Goal: Task Accomplishment & Management: Use online tool/utility

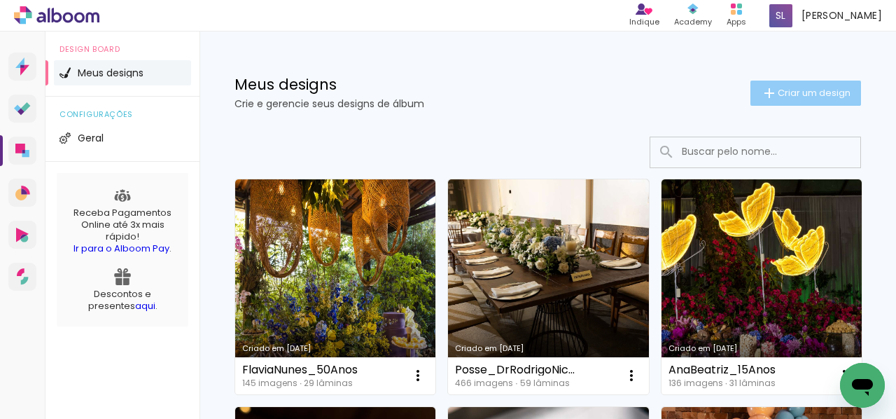
click at [802, 95] on span "Criar um design" at bounding box center [814, 92] width 73 height 9
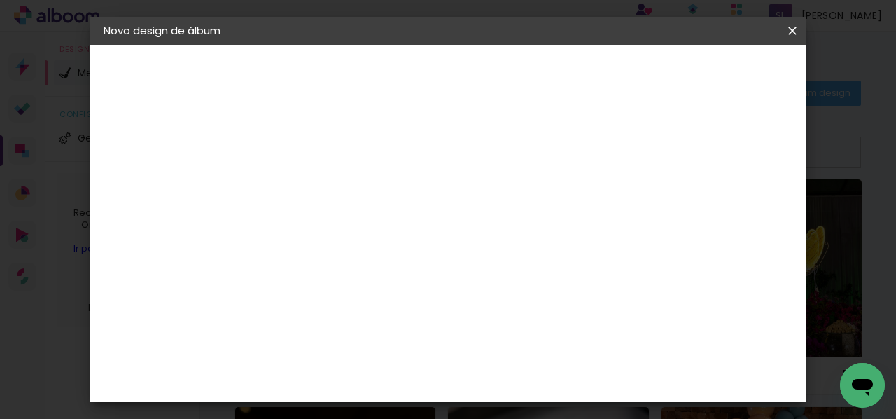
click at [333, 183] on input at bounding box center [333, 188] width 0 height 22
type input "BodasDeOuro_PenhaElesier"
type paper-input "BodasDeOuro_PenhaElesier"
click at [0, 0] on header "Informações Dê um título ao seu álbum. Avançar" at bounding box center [0, 0] width 0 height 0
click at [0, 0] on slot "Avançar" at bounding box center [0, 0] width 0 height 0
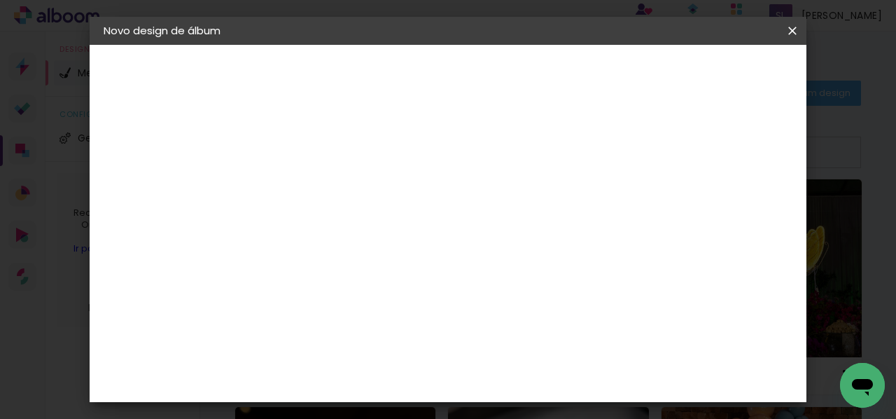
scroll to position [960, 0]
click at [389, 249] on paper-item "Digipix Pro" at bounding box center [368, 267] width 151 height 36
click at [0, 0] on slot "Avançar" at bounding box center [0, 0] width 0 height 0
click at [387, 233] on input "text" at bounding box center [360, 244] width 55 height 22
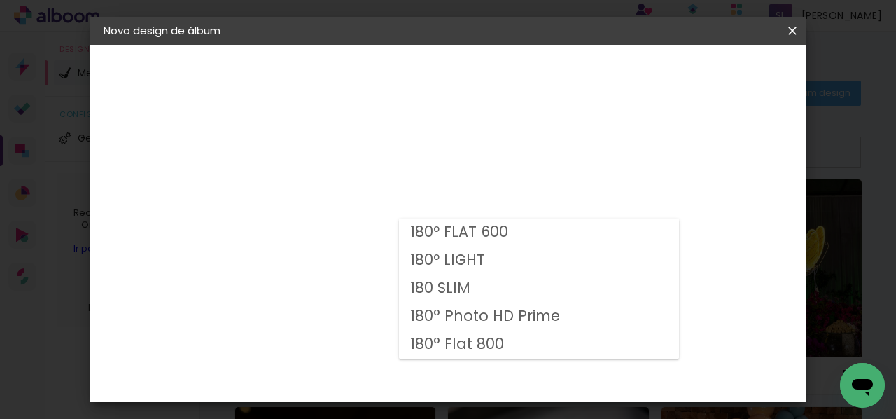
click at [0, 0] on slot "180° Flat 800" at bounding box center [0, 0] width 0 height 0
type input "180° Flat 800"
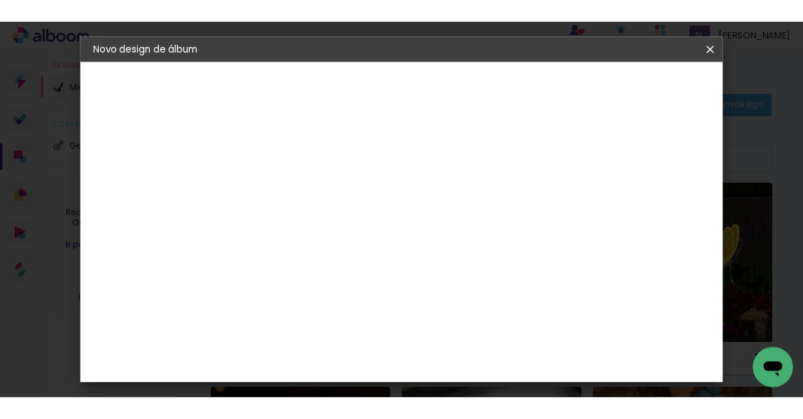
scroll to position [188, 0]
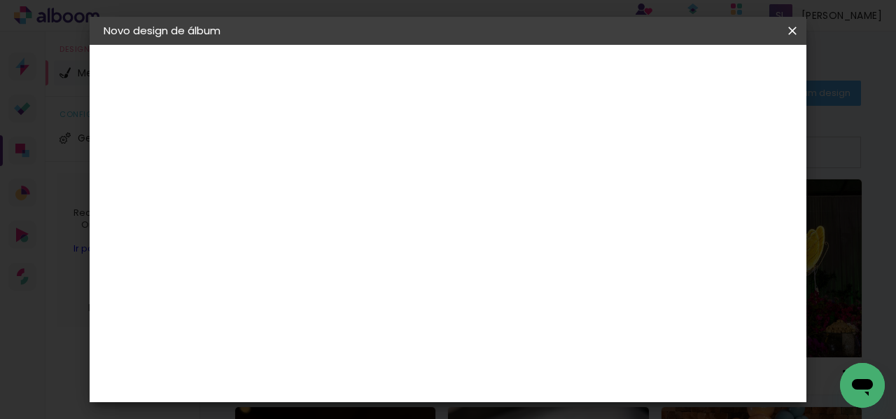
click at [427, 404] on span "29.7 × 29.7" at bounding box center [394, 418] width 65 height 29
click at [0, 0] on slot "Avançar" at bounding box center [0, 0] width 0 height 0
click at [529, 75] on span "Iniciar design" at bounding box center [513, 79] width 32 height 20
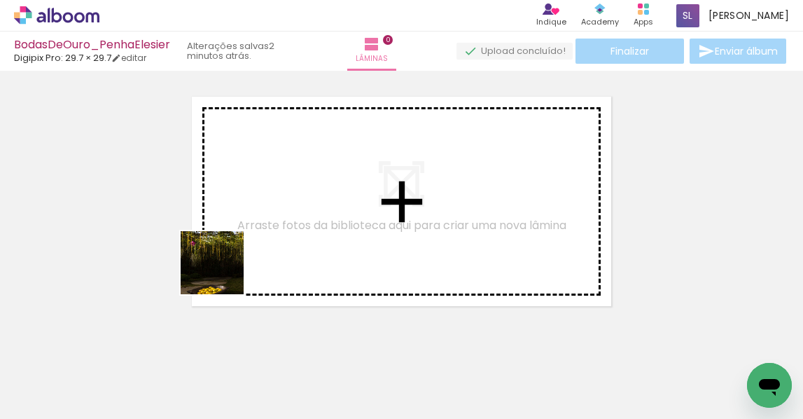
drag, startPoint x: 151, startPoint y: 363, endPoint x: 265, endPoint y: 287, distance: 136.3
click at [236, 260] on quentale-workspace at bounding box center [401, 209] width 803 height 419
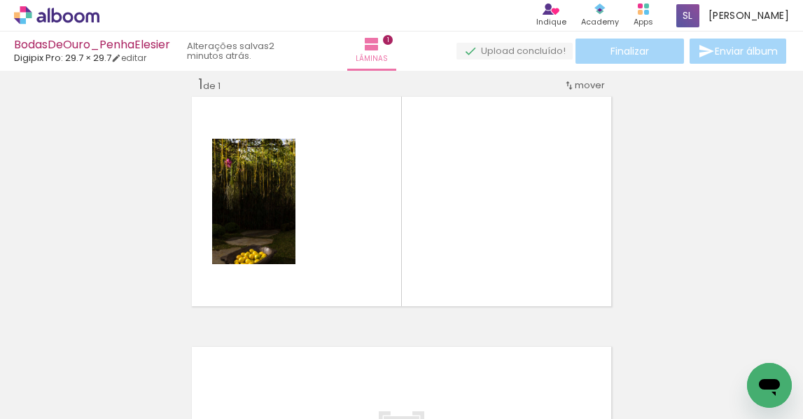
scroll to position [18, 0]
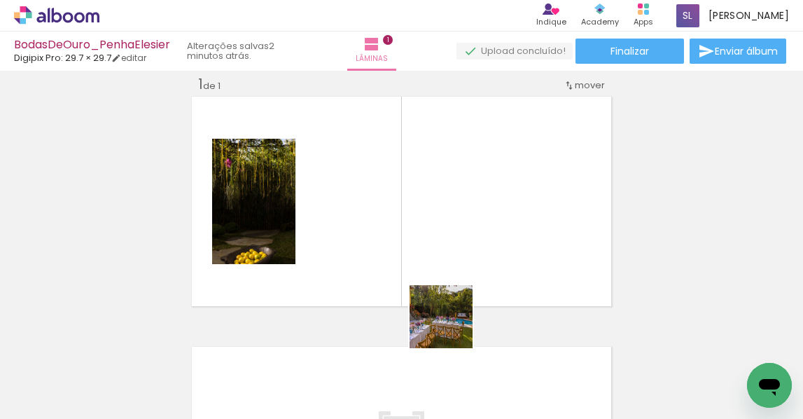
drag, startPoint x: 452, startPoint y: 327, endPoint x: 432, endPoint y: 210, distance: 118.6
click at [432, 210] on quentale-workspace at bounding box center [401, 209] width 803 height 419
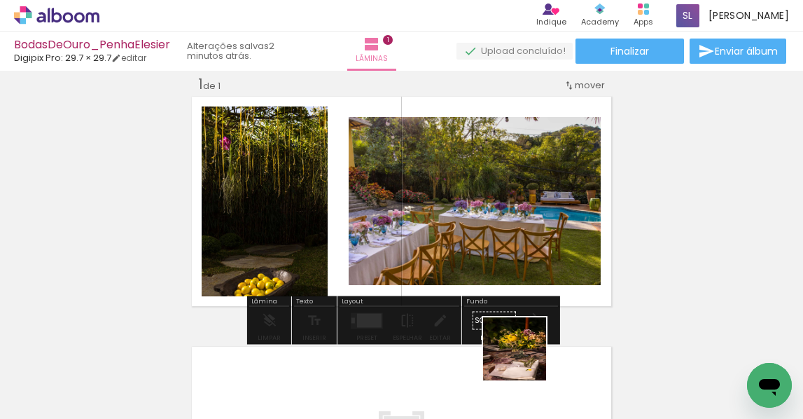
drag, startPoint x: 525, startPoint y: 359, endPoint x: 503, endPoint y: 232, distance: 128.7
click at [503, 232] on quentale-workspace at bounding box center [401, 209] width 803 height 419
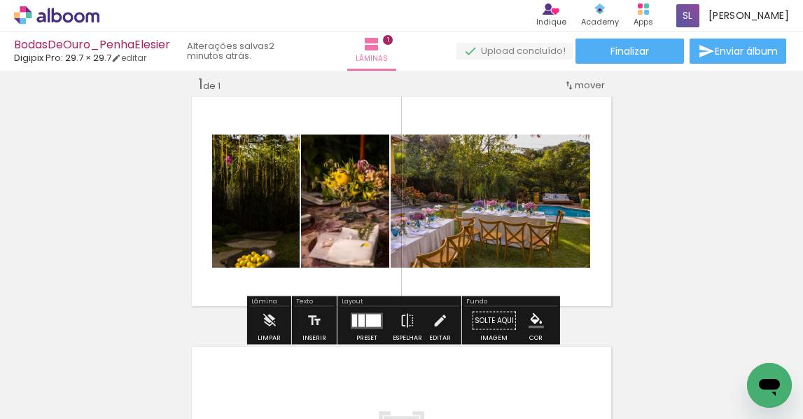
click at [36, 374] on input "Todas as fotos" at bounding box center [39, 376] width 53 height 12
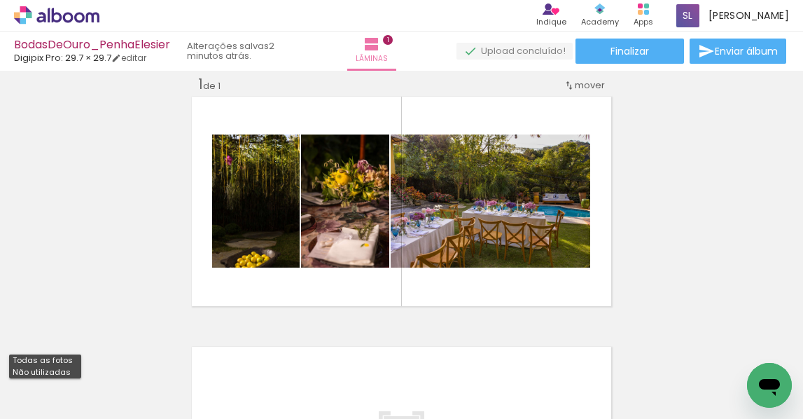
click at [0, 0] on slot "Não utilizadas" at bounding box center [0, 0] width 0 height 0
type input "Não utilizadas"
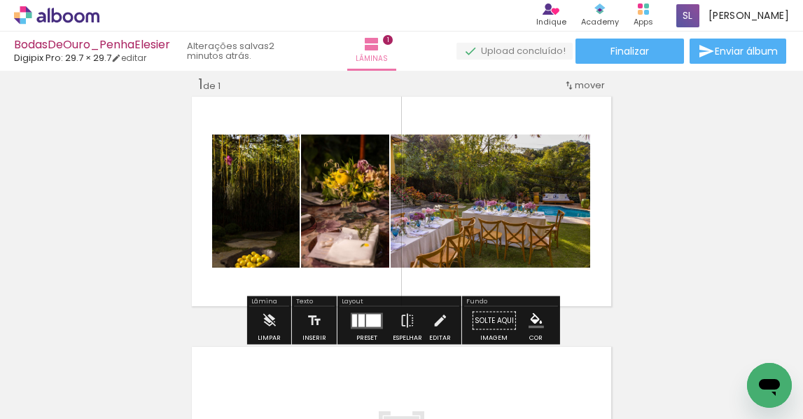
scroll to position [0, 1355]
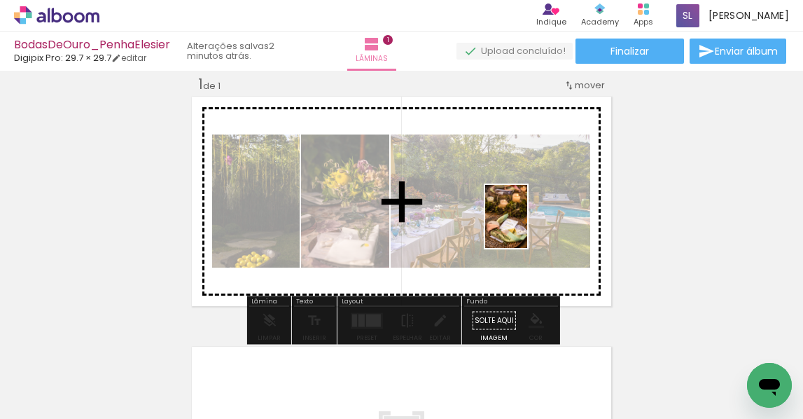
drag, startPoint x: 665, startPoint y: 361, endPoint x: 641, endPoint y: 282, distance: 83.3
click at [527, 227] on quentale-workspace at bounding box center [401, 209] width 803 height 419
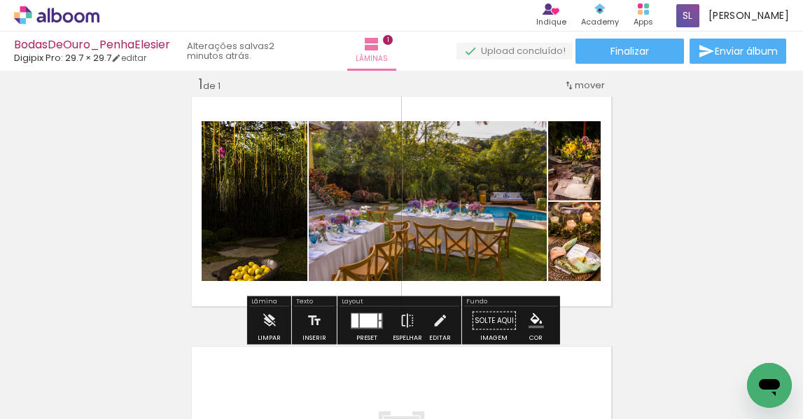
scroll to position [0, 1277]
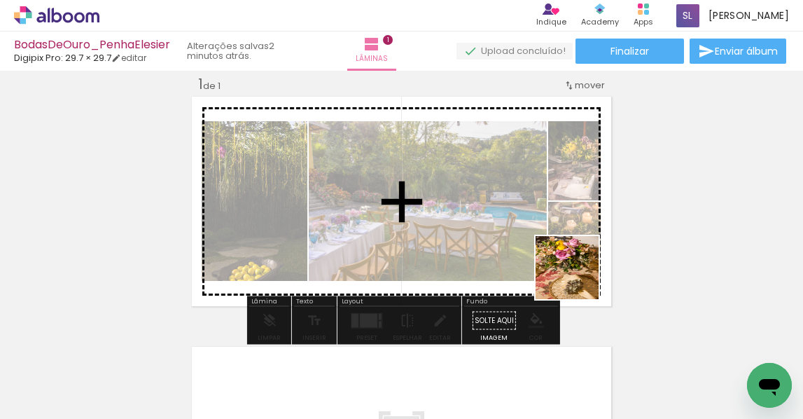
drag, startPoint x: 658, startPoint y: 348, endPoint x: 486, endPoint y: 210, distance: 220.7
click at [486, 210] on quentale-workspace at bounding box center [401, 209] width 803 height 419
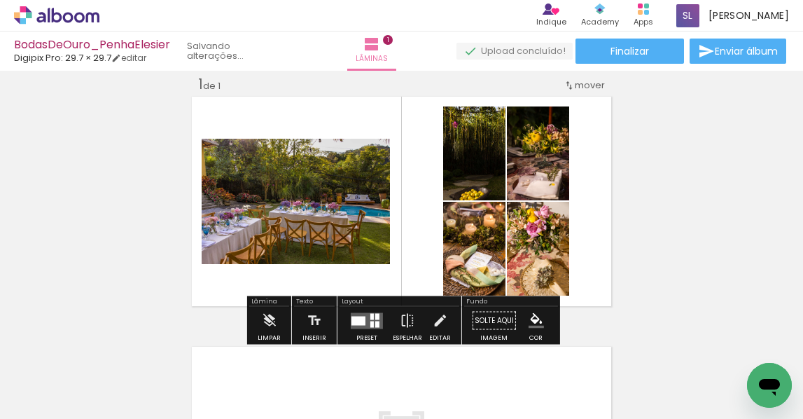
scroll to position [0, 1198]
drag, startPoint x: 351, startPoint y: 366, endPoint x: 422, endPoint y: 240, distance: 143.9
click at [405, 249] on quentale-workspace at bounding box center [401, 209] width 803 height 419
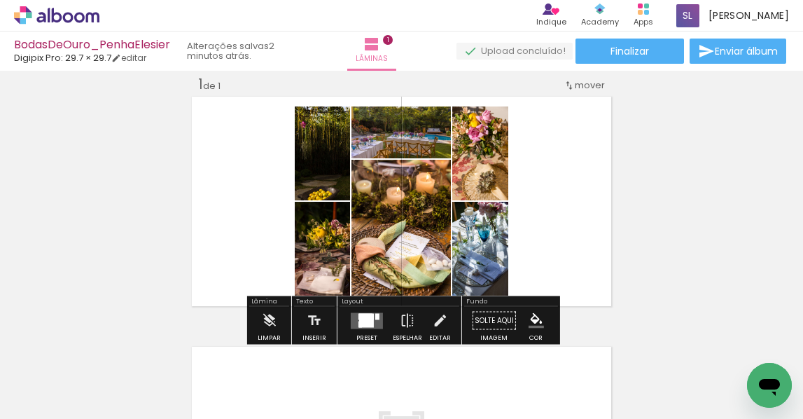
scroll to position [0, 1120]
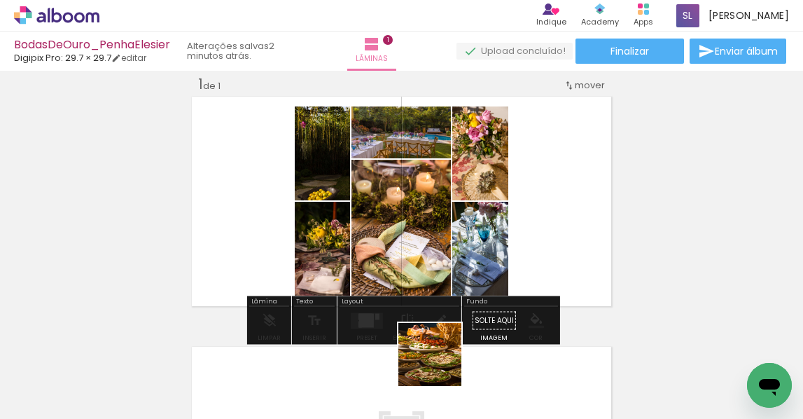
drag, startPoint x: 440, startPoint y: 365, endPoint x: 459, endPoint y: 275, distance: 91.6
click at [464, 239] on quentale-workspace at bounding box center [401, 209] width 803 height 419
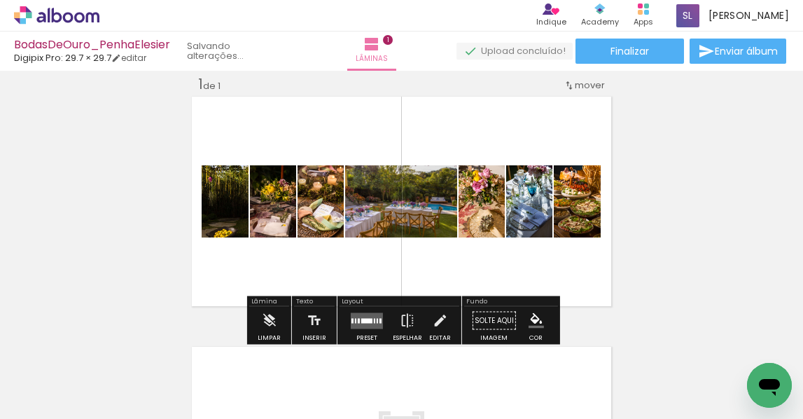
scroll to position [0, 1041]
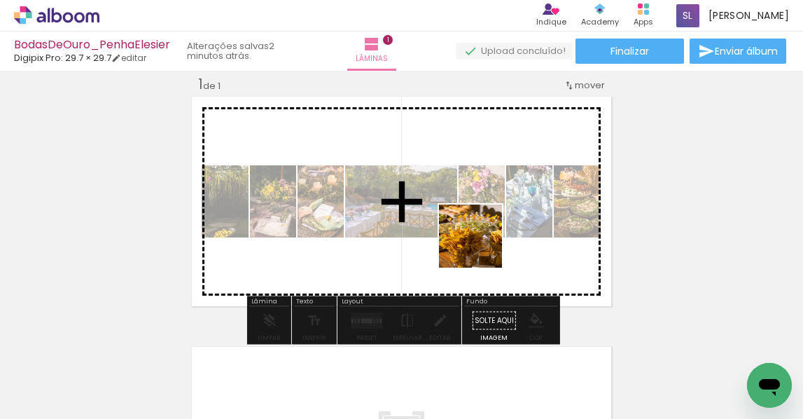
drag, startPoint x: 508, startPoint y: 380, endPoint x: 479, endPoint y: 231, distance: 151.2
click at [480, 244] on quentale-workspace at bounding box center [401, 209] width 803 height 419
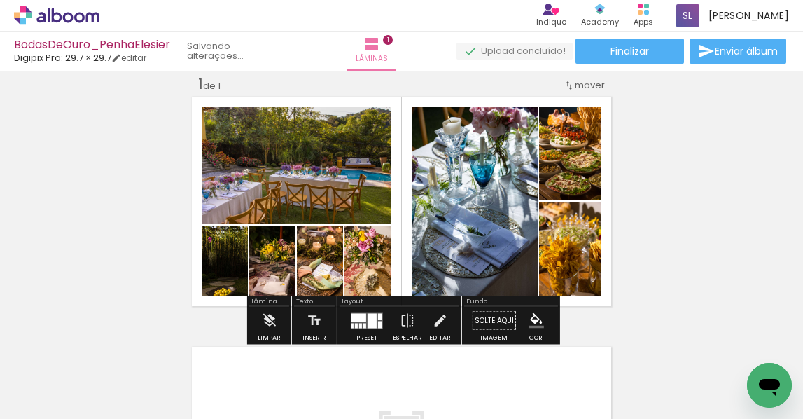
scroll to position [0, 963]
drag, startPoint x: 573, startPoint y: 228, endPoint x: 568, endPoint y: 251, distance: 22.9
click at [231, 273] on div "Largura Cor" at bounding box center [218, 283] width 25 height 21
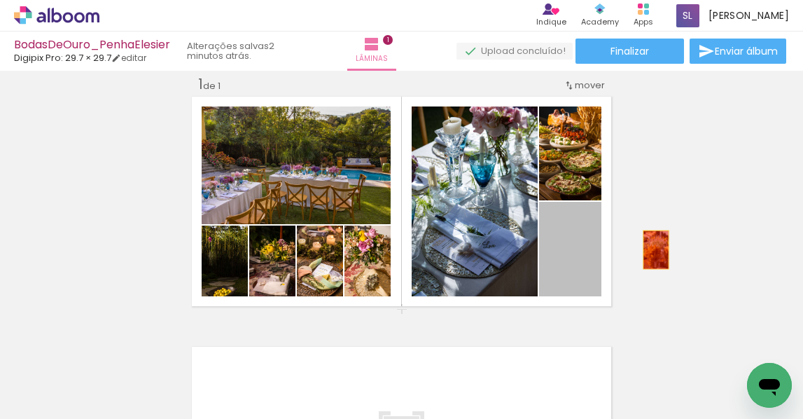
drag, startPoint x: 555, startPoint y: 266, endPoint x: 658, endPoint y: 244, distance: 105.3
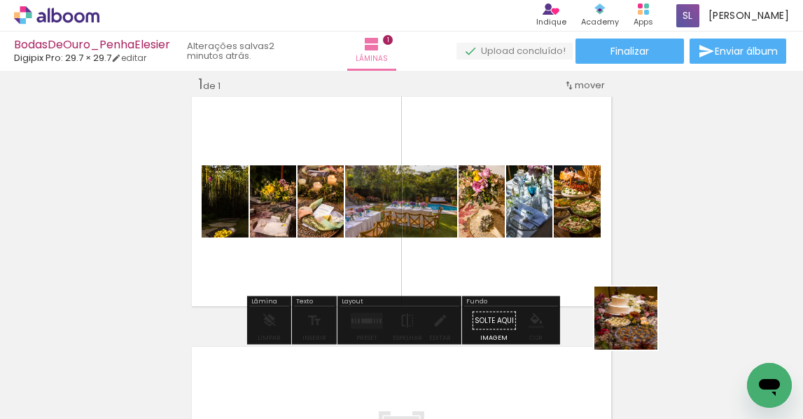
drag, startPoint x: 660, startPoint y: 362, endPoint x: 637, endPoint y: 393, distance: 38.1
click at [555, 232] on quentale-workspace at bounding box center [401, 209] width 803 height 419
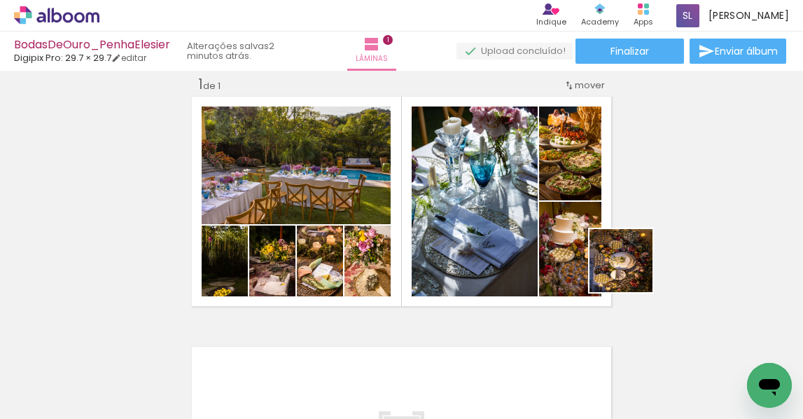
drag, startPoint x: 740, startPoint y: 361, endPoint x: 609, endPoint y: 263, distance: 163.7
click at [613, 264] on quentale-workspace at bounding box center [401, 209] width 803 height 419
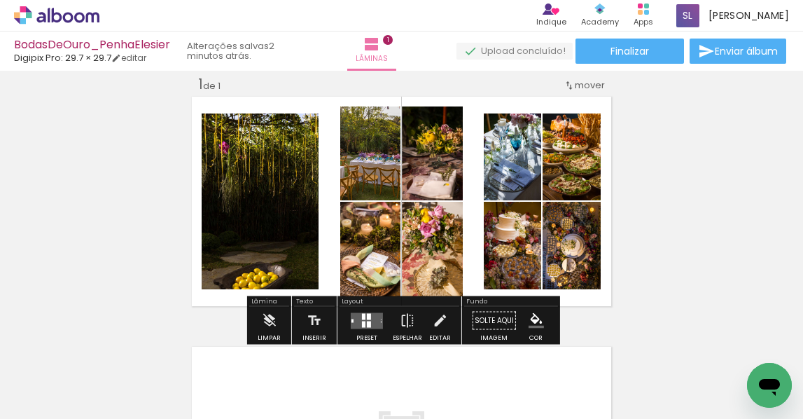
scroll to position [0, 728]
click at [359, 312] on quentale-layouter at bounding box center [367, 320] width 32 height 16
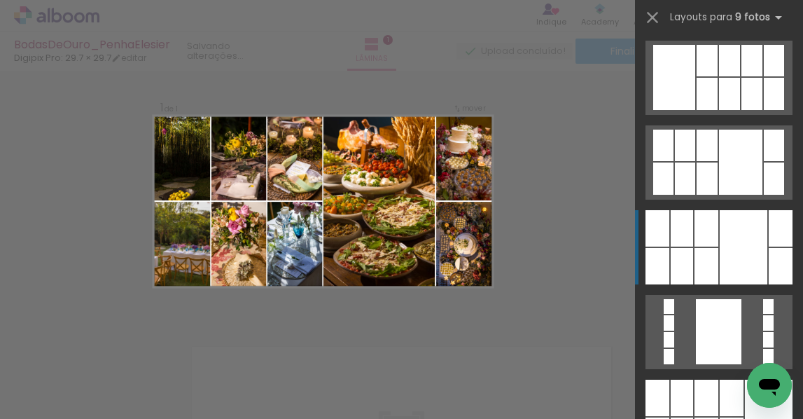
scroll to position [176, 0]
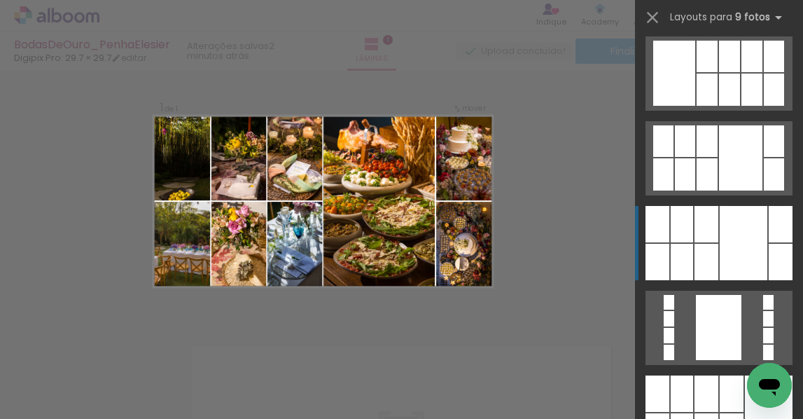
click at [720, 231] on div at bounding box center [744, 243] width 48 height 74
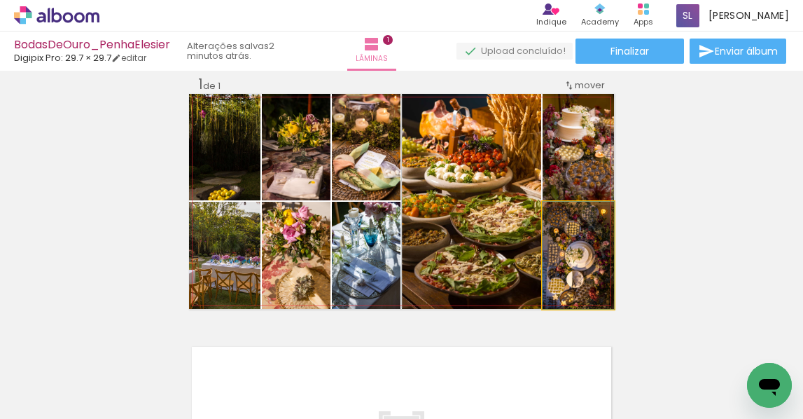
drag, startPoint x: 560, startPoint y: 267, endPoint x: 568, endPoint y: 177, distance: 90.0
click at [0, 0] on slot at bounding box center [0, 0] width 0 height 0
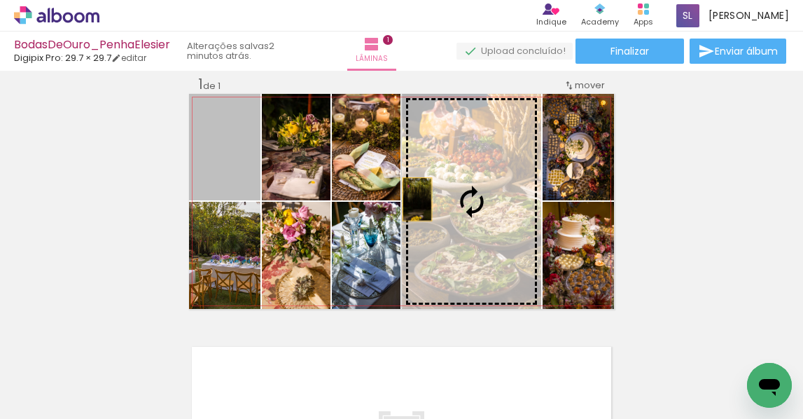
drag, startPoint x: 227, startPoint y: 173, endPoint x: 429, endPoint y: 201, distance: 203.6
click at [0, 0] on slot at bounding box center [0, 0] width 0 height 0
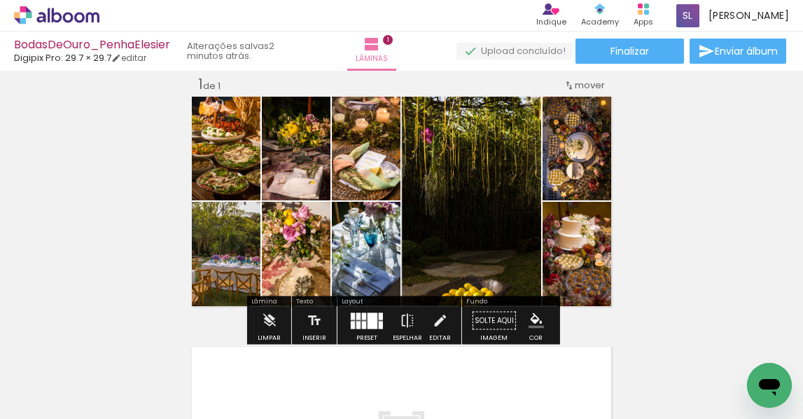
click at [690, 201] on div "Inserir lâmina 1 de 1" at bounding box center [401, 308] width 803 height 501
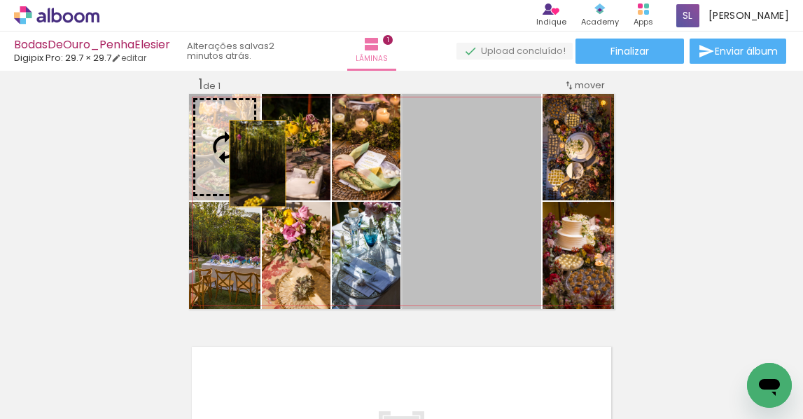
drag, startPoint x: 446, startPoint y: 192, endPoint x: 242, endPoint y: 158, distance: 206.5
click at [0, 0] on slot at bounding box center [0, 0] width 0 height 0
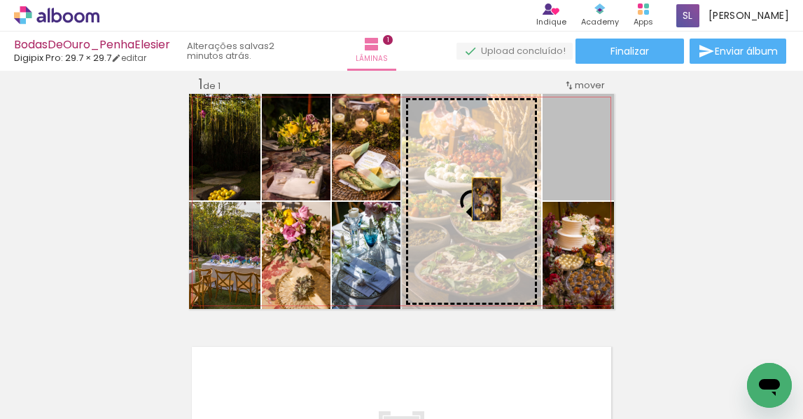
drag, startPoint x: 576, startPoint y: 178, endPoint x: 454, endPoint y: 207, distance: 125.2
click at [0, 0] on slot at bounding box center [0, 0] width 0 height 0
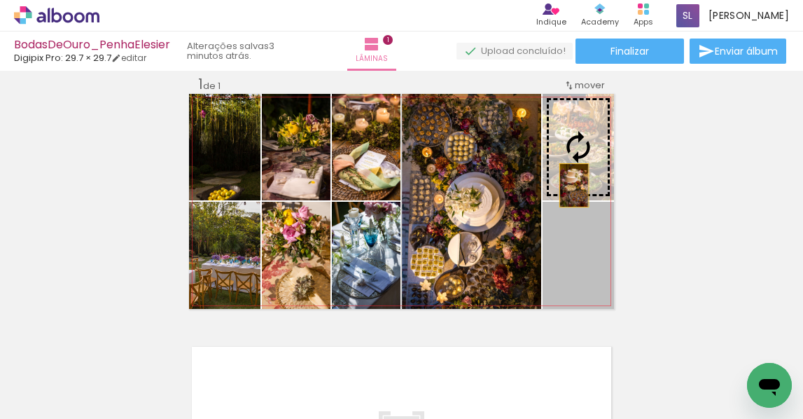
drag, startPoint x: 564, startPoint y: 260, endPoint x: 576, endPoint y: 165, distance: 96.0
click at [0, 0] on slot at bounding box center [0, 0] width 0 height 0
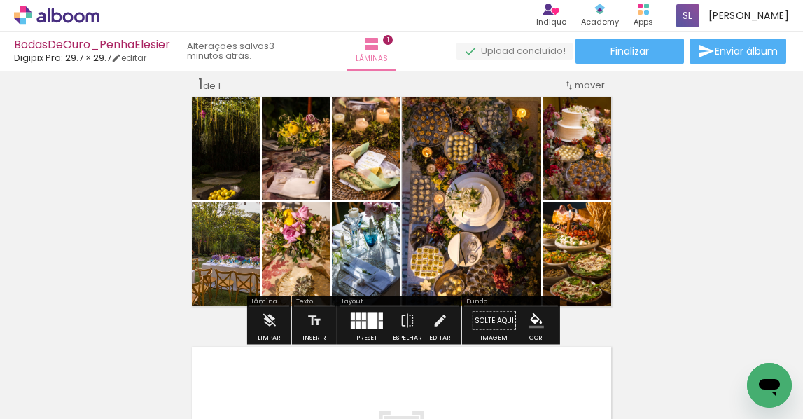
click at [695, 171] on div "Inserir lâmina 1 de 1" at bounding box center [401, 308] width 803 height 501
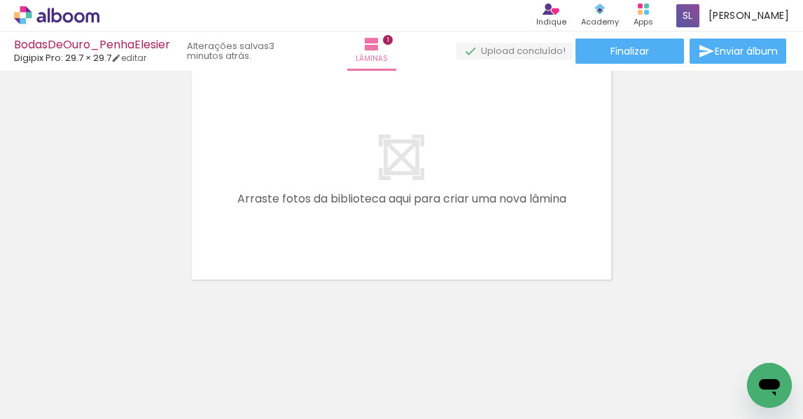
scroll to position [0, 190]
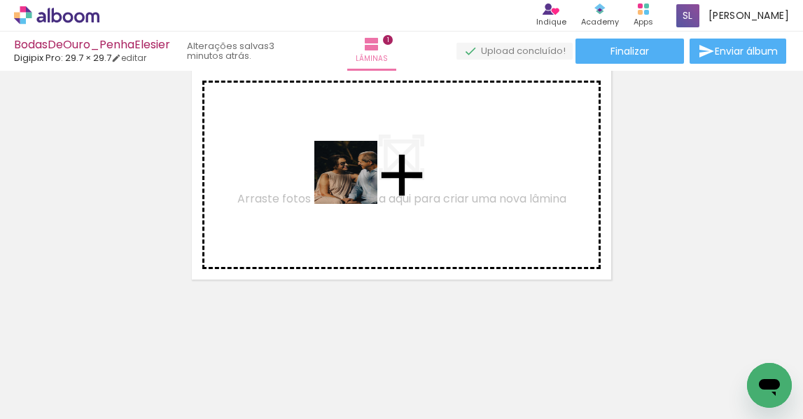
drag, startPoint x: 376, startPoint y: 232, endPoint x: 356, endPoint y: 183, distance: 53.4
click at [356, 183] on quentale-workspace at bounding box center [401, 209] width 803 height 419
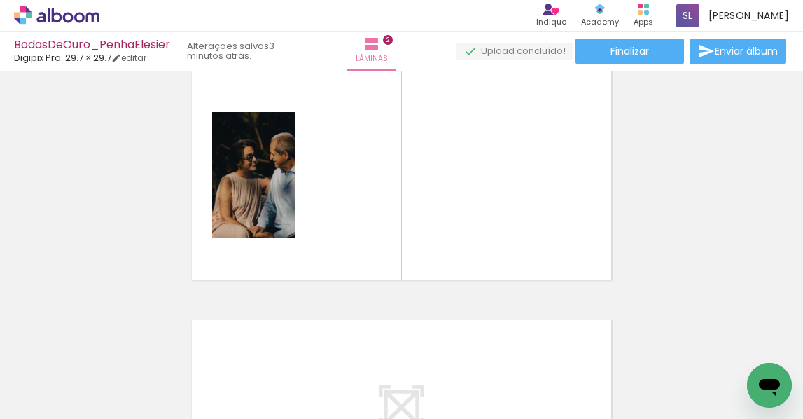
scroll to position [267, 0]
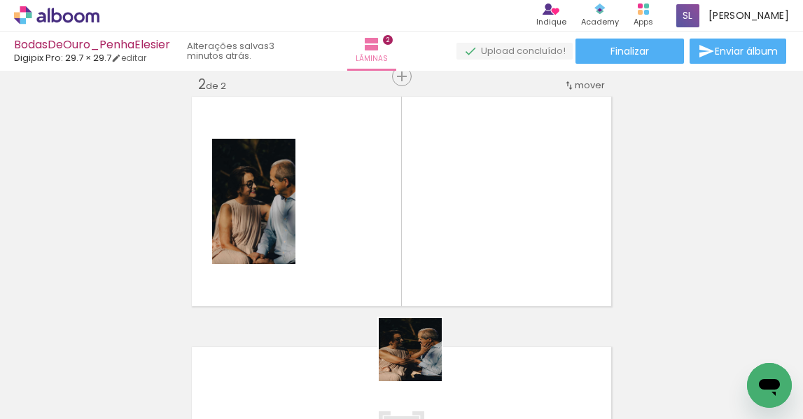
drag, startPoint x: 421, startPoint y: 360, endPoint x: 483, endPoint y: 349, distance: 63.2
click at [394, 214] on quentale-workspace at bounding box center [401, 209] width 803 height 419
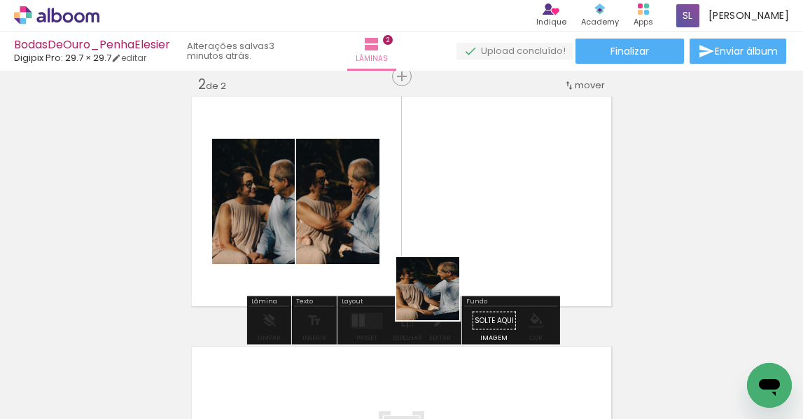
drag, startPoint x: 416, startPoint y: 380, endPoint x: 485, endPoint y: 163, distance: 227.7
click at [485, 163] on quentale-workspace at bounding box center [401, 209] width 803 height 419
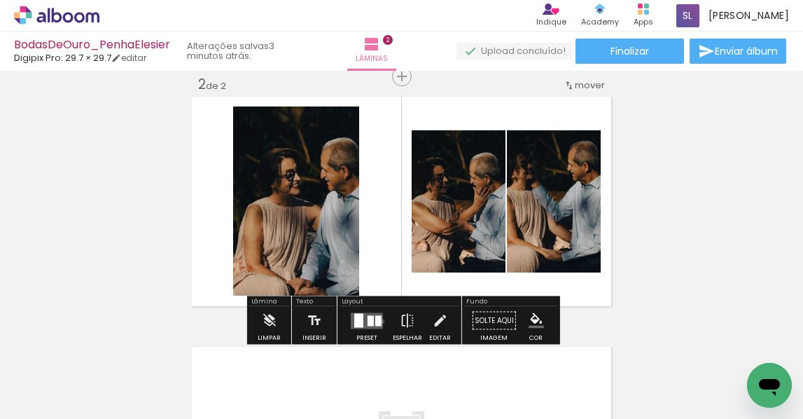
click at [379, 321] on quentale-layouter at bounding box center [367, 320] width 32 height 16
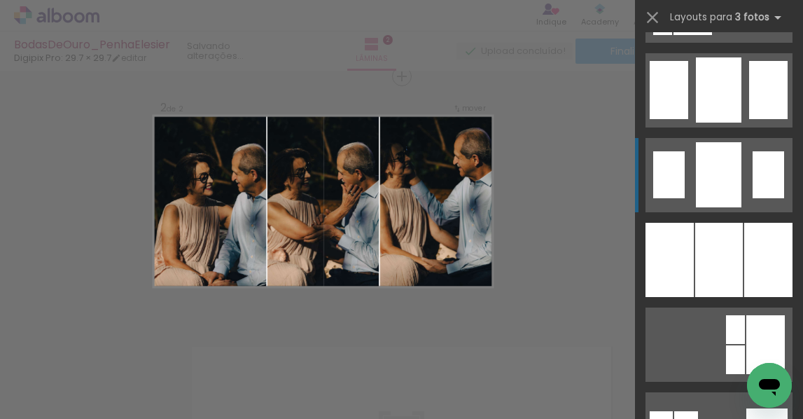
scroll to position [1092, 0]
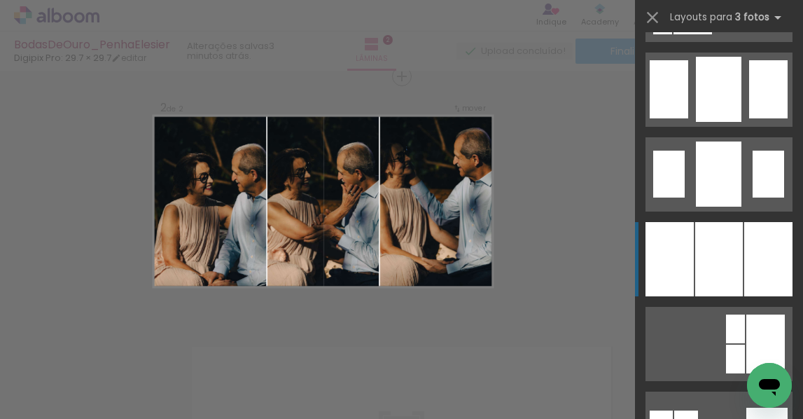
click at [725, 250] on div at bounding box center [719, 259] width 48 height 74
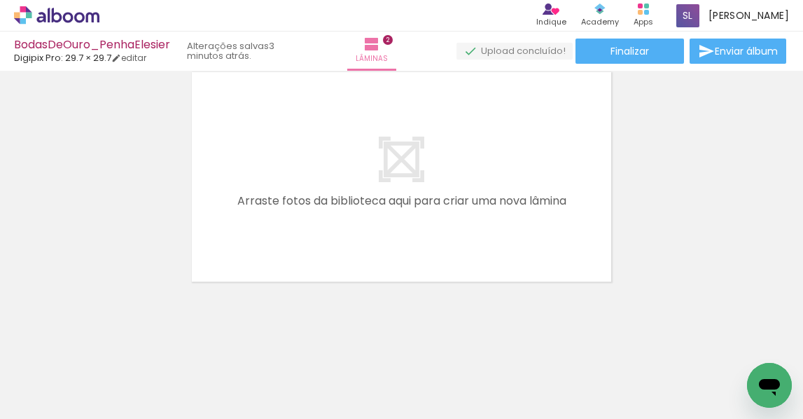
scroll to position [544, 0]
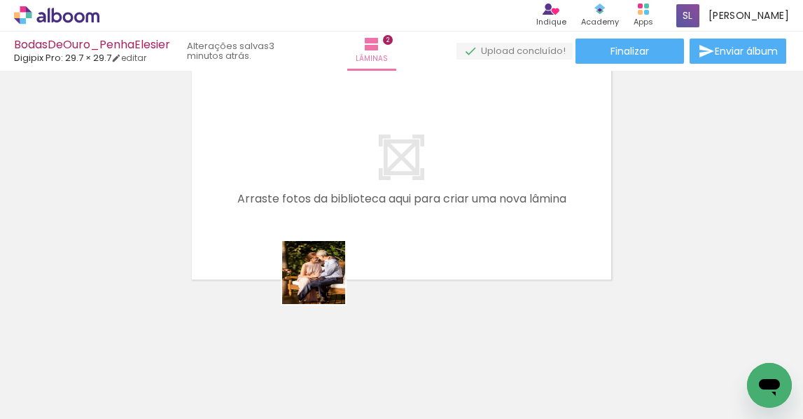
drag, startPoint x: 335, startPoint y: 363, endPoint x: 296, endPoint y: 242, distance: 127.8
click at [305, 203] on quentale-workspace at bounding box center [401, 209] width 803 height 419
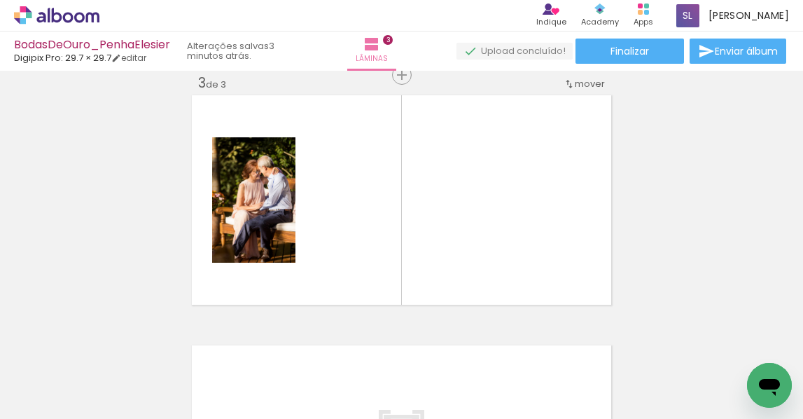
scroll to position [517, 0]
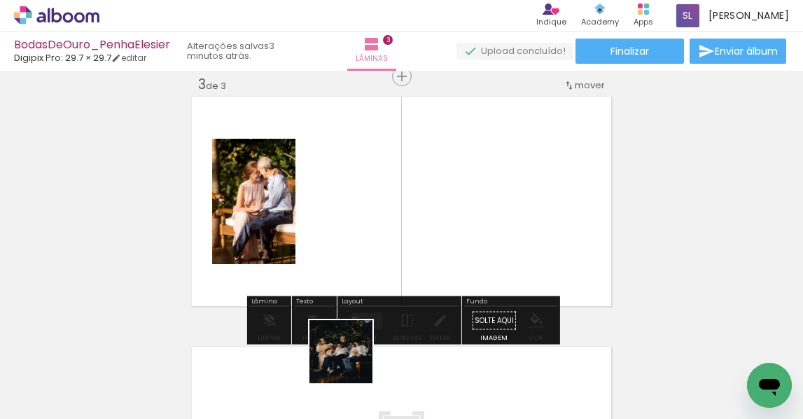
click at [366, 235] on quentale-workspace at bounding box center [401, 209] width 803 height 419
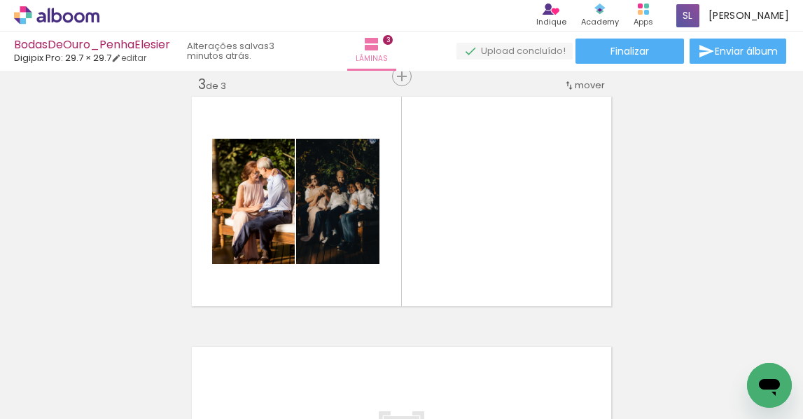
scroll to position [0, 335]
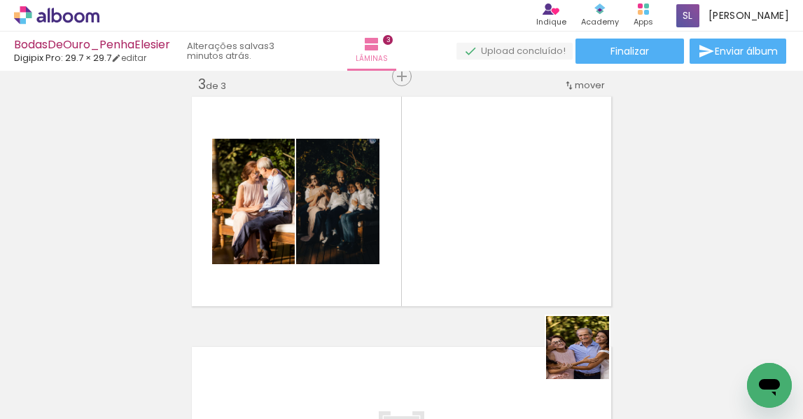
click at [567, 267] on quentale-workspace at bounding box center [401, 209] width 803 height 419
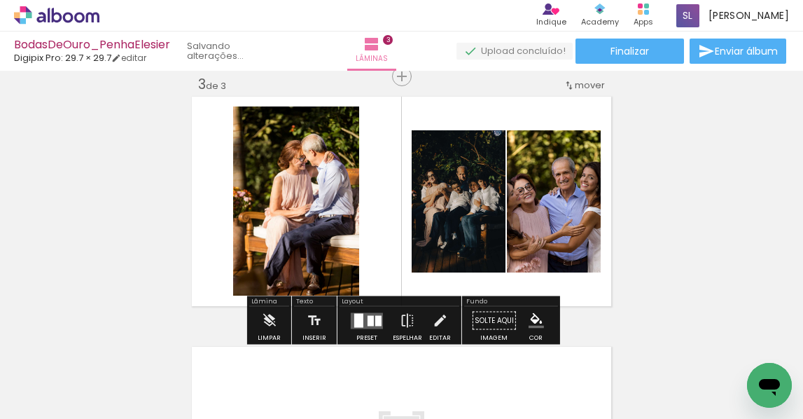
scroll to position [0, 257]
click at [0, 0] on slot "P&B" at bounding box center [0, 0] width 0 height 0
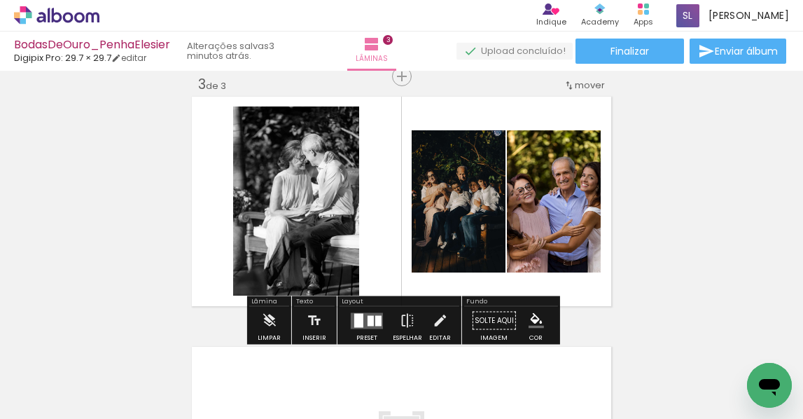
click at [0, 0] on slot "P&B" at bounding box center [0, 0] width 0 height 0
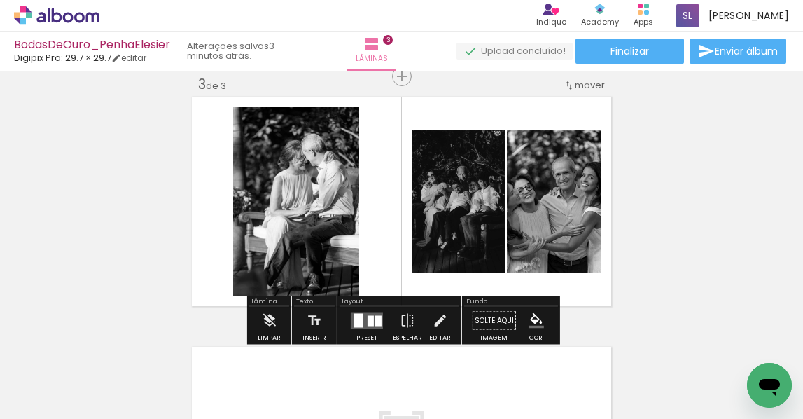
click at [651, 171] on div "Inserir lâmina 1 de 3 Inserir lâmina 2 de 3 Inserir lâmina 3 de 3" at bounding box center [401, 58] width 803 height 1001
click at [376, 319] on div at bounding box center [378, 320] width 6 height 11
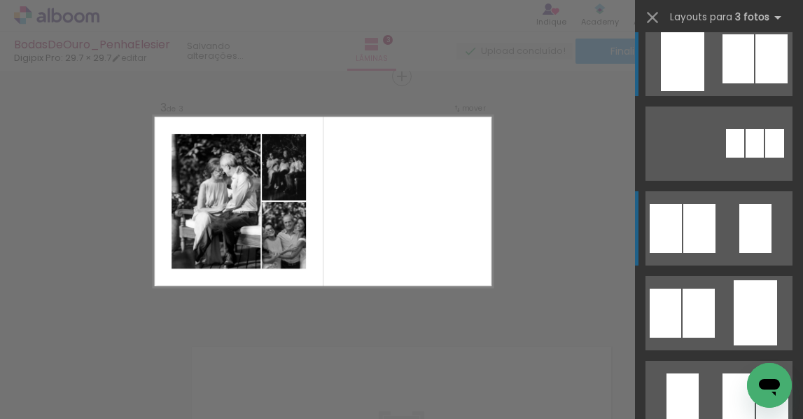
scroll to position [0, 0]
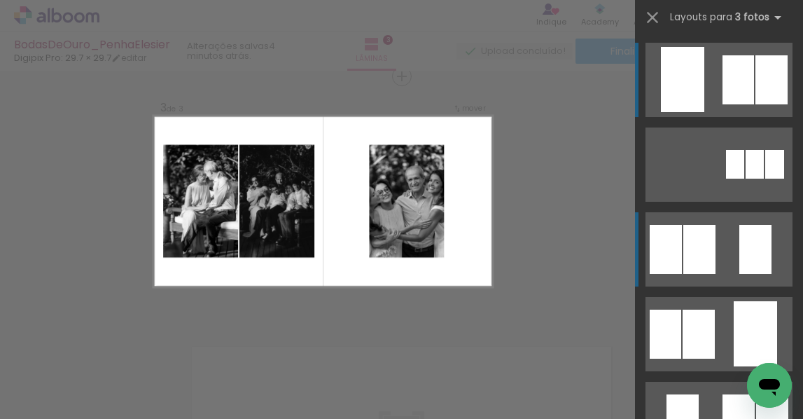
click at [723, 394] on div at bounding box center [739, 418] width 32 height 49
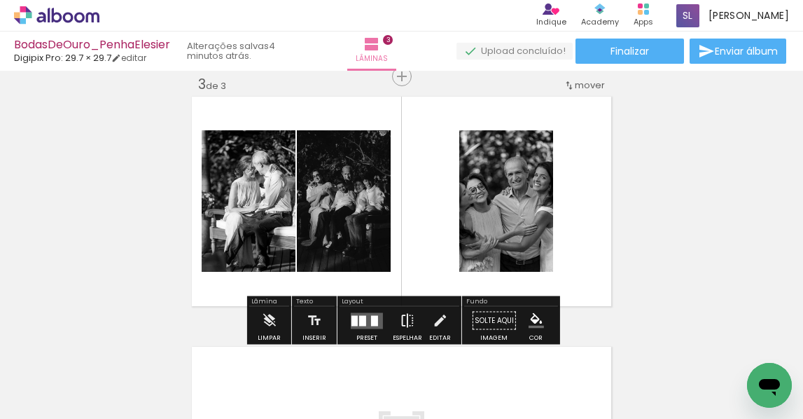
click at [401, 316] on iron-icon at bounding box center [407, 321] width 15 height 28
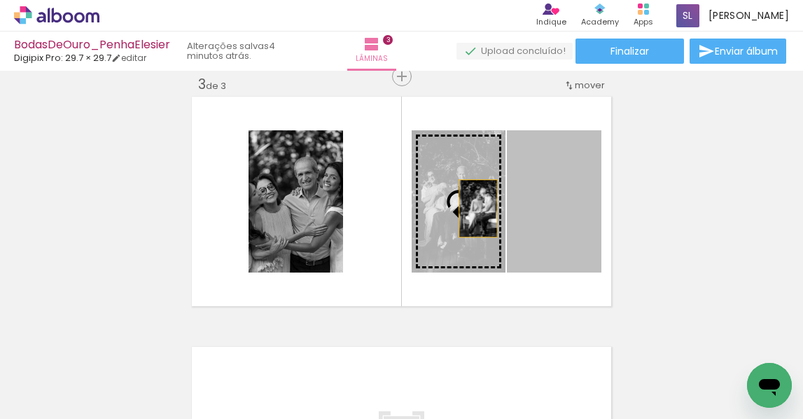
drag, startPoint x: 540, startPoint y: 208, endPoint x: 274, endPoint y: 204, distance: 266.1
click at [0, 0] on slot at bounding box center [0, 0] width 0 height 0
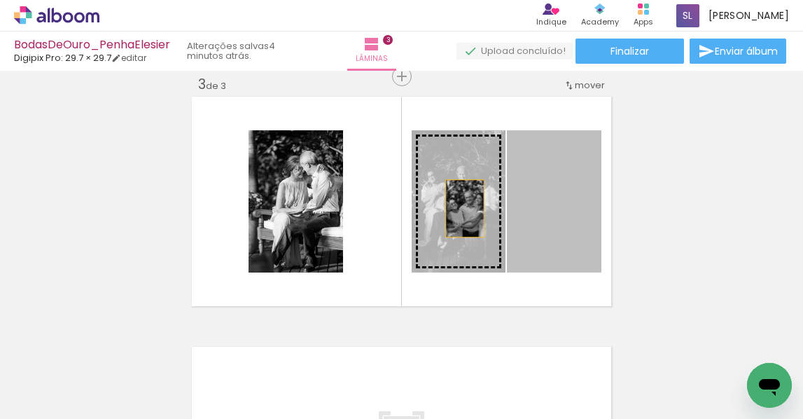
drag, startPoint x: 521, startPoint y: 205, endPoint x: 464, endPoint y: 208, distance: 57.5
click at [0, 0] on slot at bounding box center [0, 0] width 0 height 0
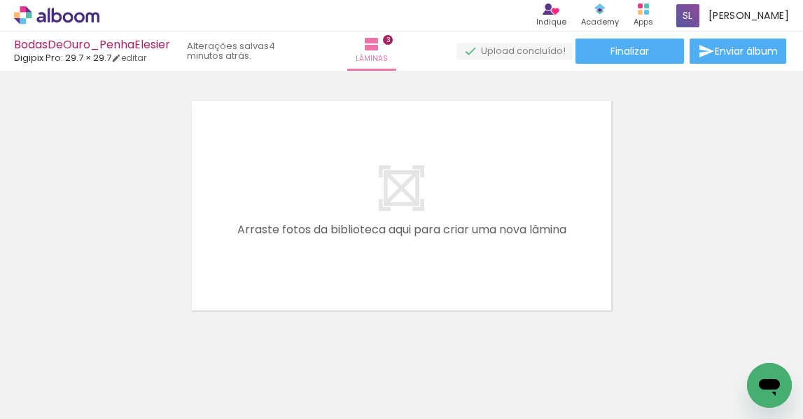
scroll to position [769, 0]
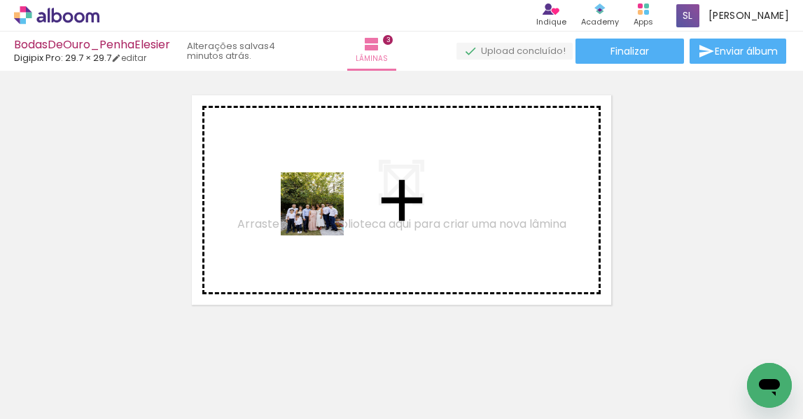
drag, startPoint x: 323, startPoint y: 214, endPoint x: 373, endPoint y: 214, distance: 50.4
click at [286, 182] on quentale-workspace at bounding box center [401, 209] width 803 height 419
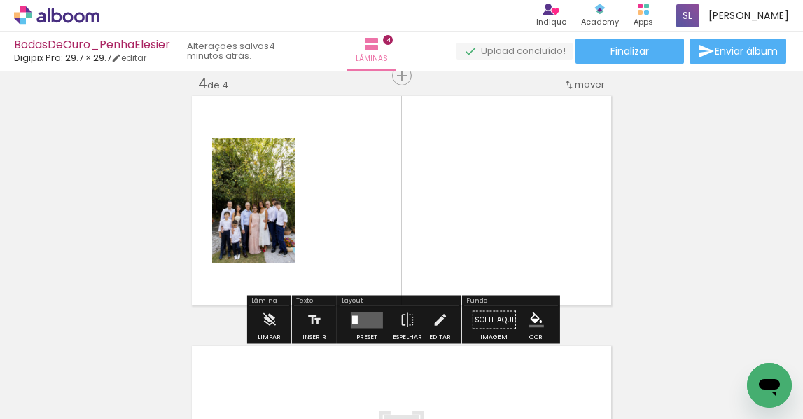
scroll to position [767, 0]
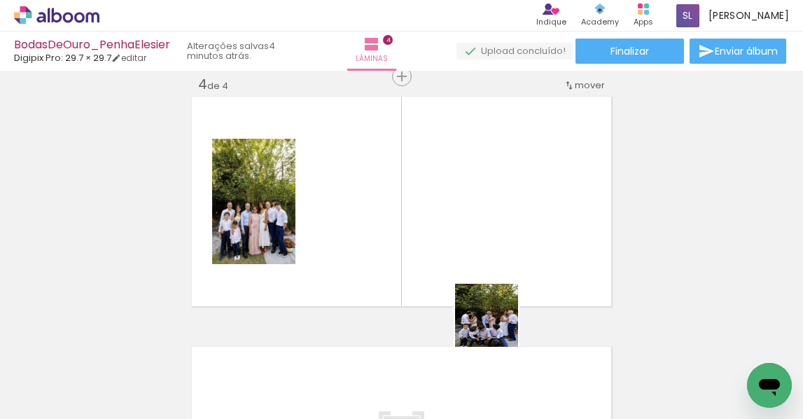
drag, startPoint x: 507, startPoint y: 366, endPoint x: 477, endPoint y: 211, distance: 157.7
click at [478, 214] on quentale-workspace at bounding box center [401, 209] width 803 height 419
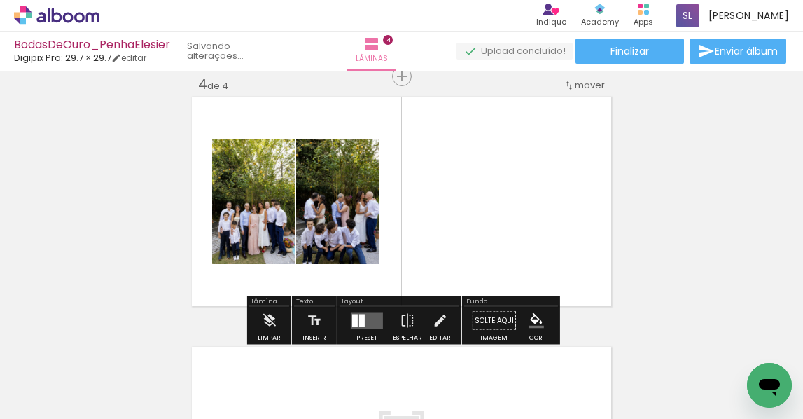
scroll to position [0, 100]
click at [369, 319] on quentale-layouter at bounding box center [367, 320] width 32 height 16
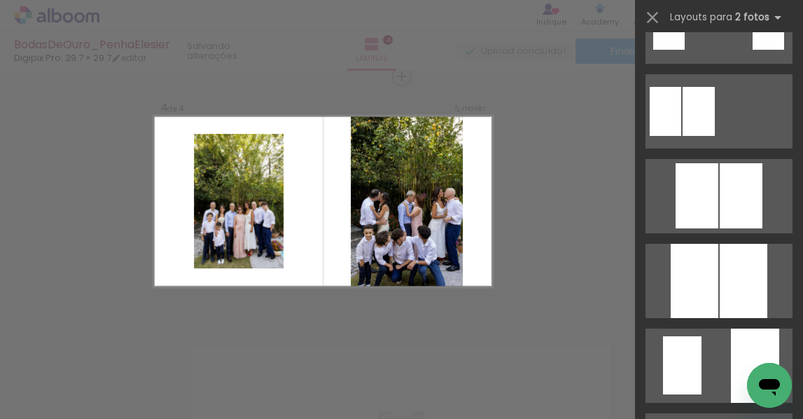
scroll to position [466, 0]
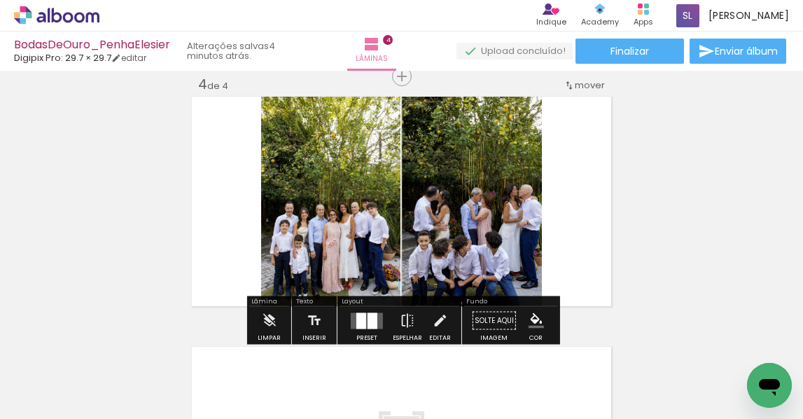
click at [345, 195] on quentale-photo at bounding box center [330, 201] width 139 height 215
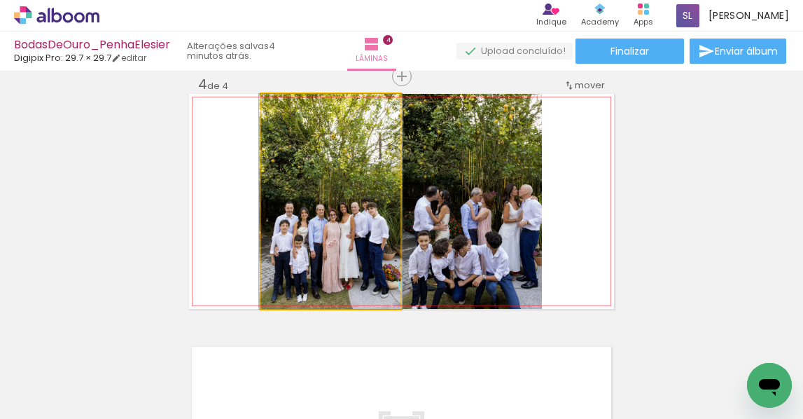
click at [345, 195] on quentale-photo at bounding box center [330, 201] width 139 height 215
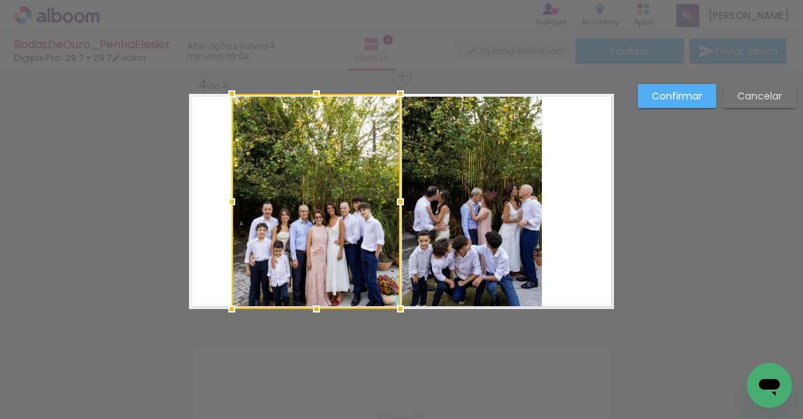
drag, startPoint x: 258, startPoint y: 201, endPoint x: 230, endPoint y: 200, distance: 27.3
click at [228, 200] on div at bounding box center [232, 202] width 28 height 28
drag, startPoint x: 672, startPoint y: 93, endPoint x: 424, endPoint y: 175, distance: 261.7
click at [0, 0] on slot "Confirmar" at bounding box center [0, 0] width 0 height 0
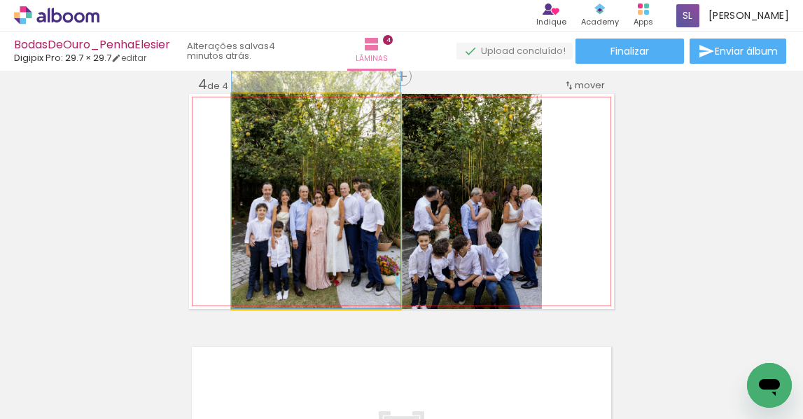
drag, startPoint x: 343, startPoint y: 207, endPoint x: 345, endPoint y: 180, distance: 26.7
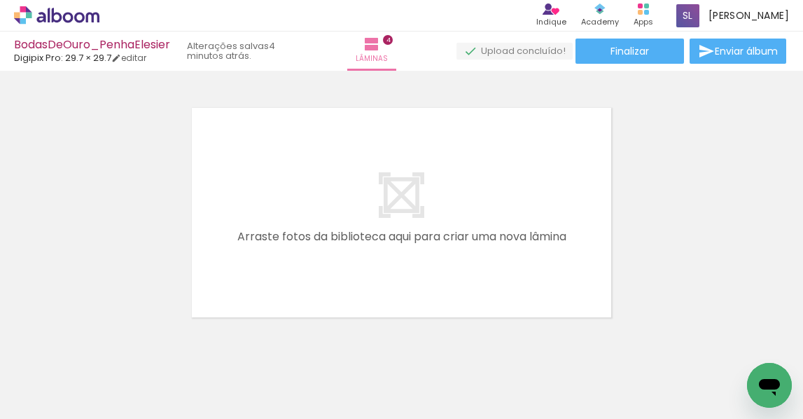
scroll to position [0, 100]
click at [221, 256] on quentale-workspace at bounding box center [401, 209] width 803 height 419
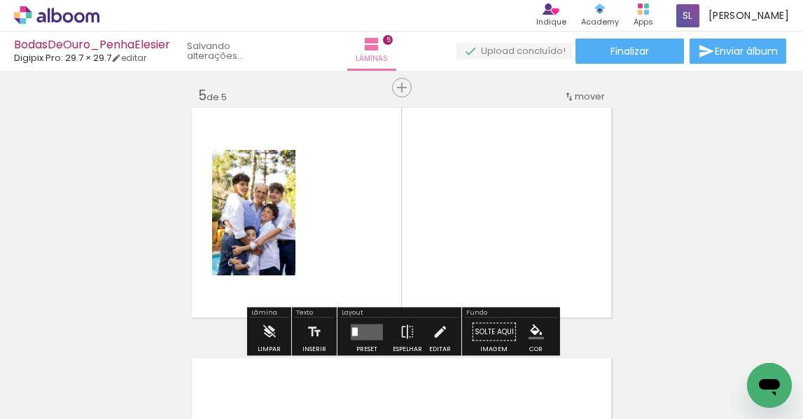
scroll to position [1017, 0]
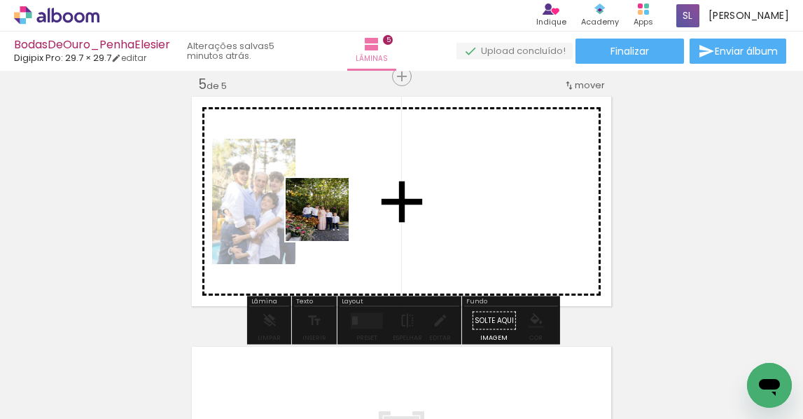
click at [330, 216] on quentale-workspace at bounding box center [401, 209] width 803 height 419
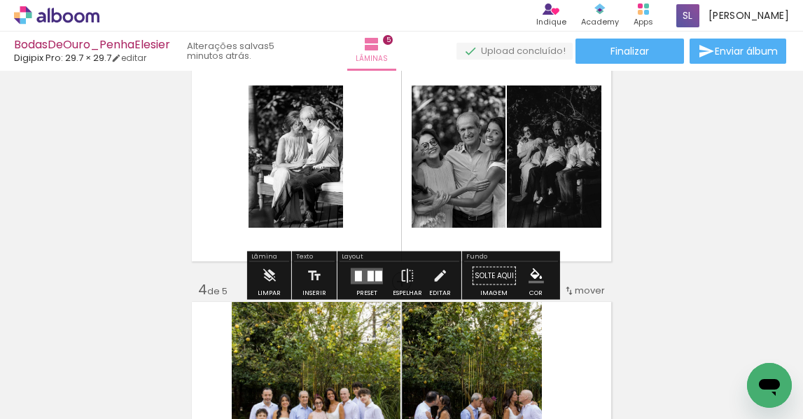
scroll to position [553, 0]
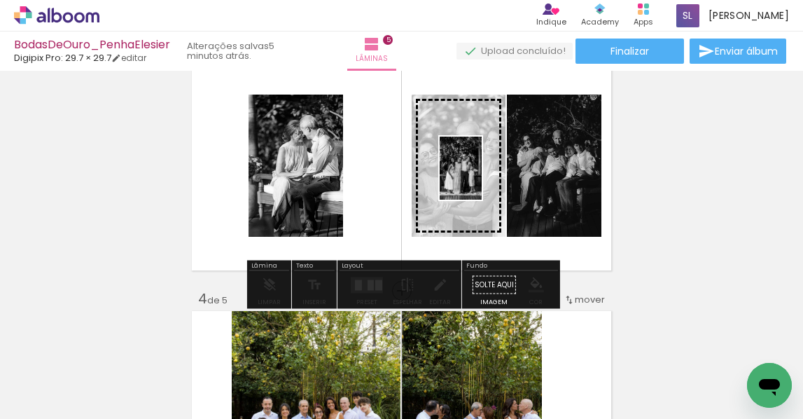
drag, startPoint x: 534, startPoint y: 357, endPoint x: 482, endPoint y: 179, distance: 185.9
click at [482, 179] on quentale-workspace at bounding box center [401, 209] width 803 height 419
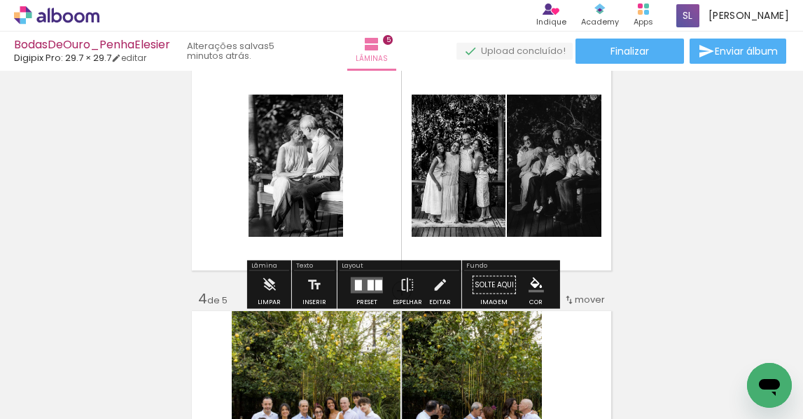
click at [688, 186] on div "Inserir lâmina 1 de 5 Inserir lâmina 2 de 5 Inserir lâmina 3 de 5 Inserir lâmin…" at bounding box center [401, 272] width 803 height 1501
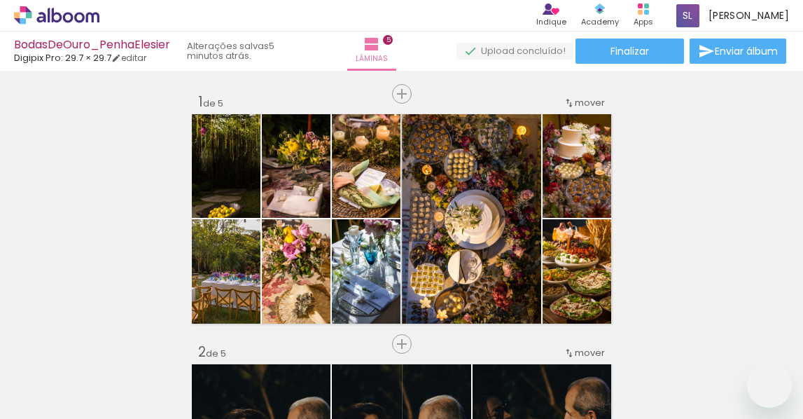
click at [195, 342] on iron-icon at bounding box center [188, 343] width 15 height 15
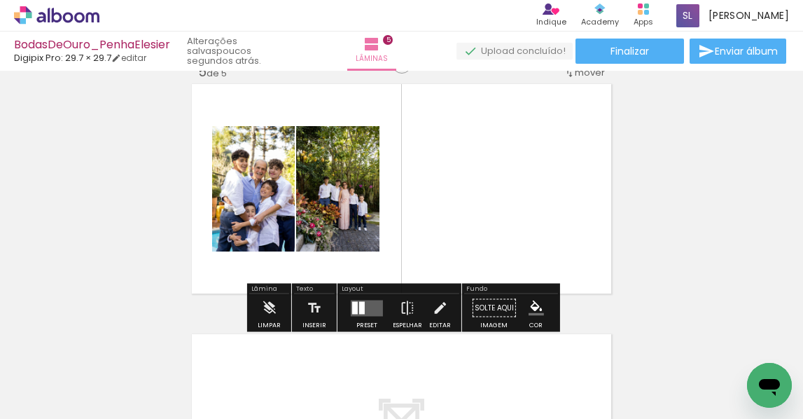
scroll to position [1031, 0]
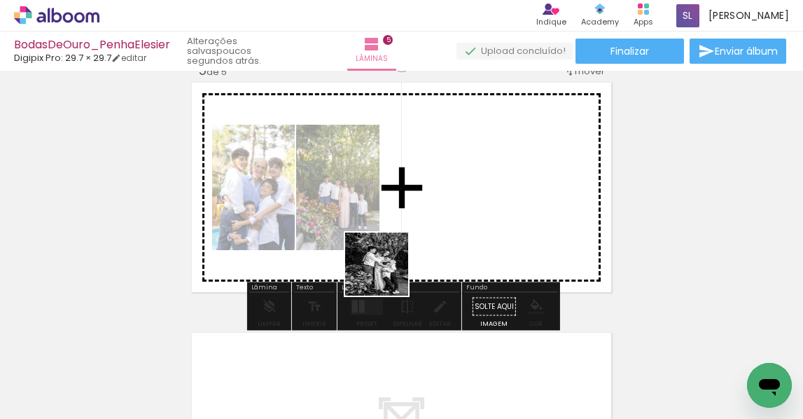
drag, startPoint x: 298, startPoint y: 376, endPoint x: 252, endPoint y: 374, distance: 45.6
click at [497, 171] on quentale-workspace at bounding box center [401, 209] width 803 height 419
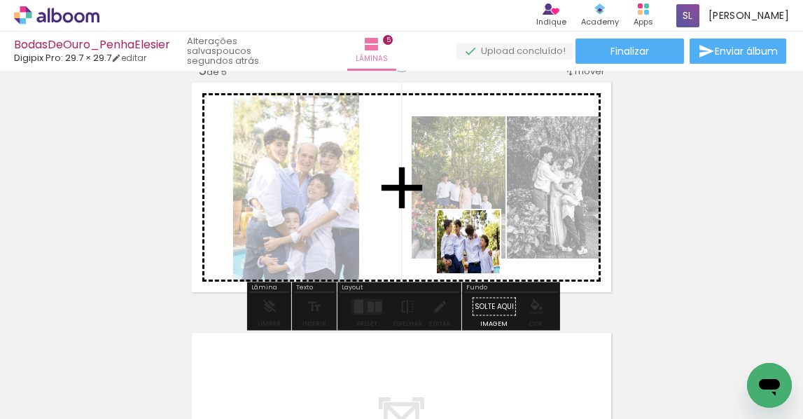
drag, startPoint x: 223, startPoint y: 373, endPoint x: 479, endPoint y: 252, distance: 282.6
click at [479, 252] on quentale-workspace at bounding box center [401, 209] width 803 height 419
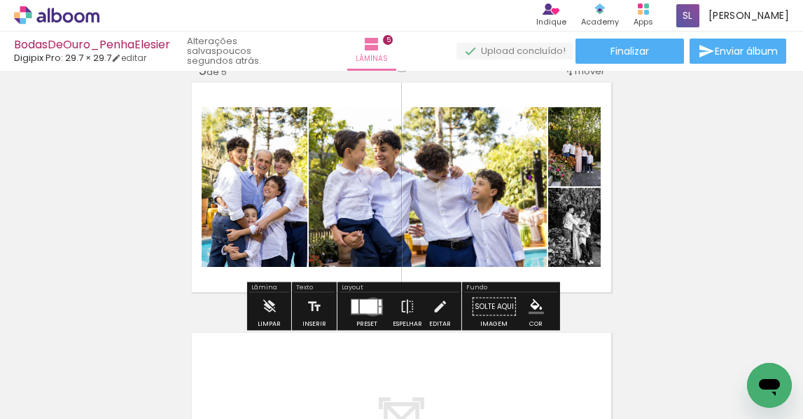
click at [370, 306] on div at bounding box center [369, 306] width 18 height 14
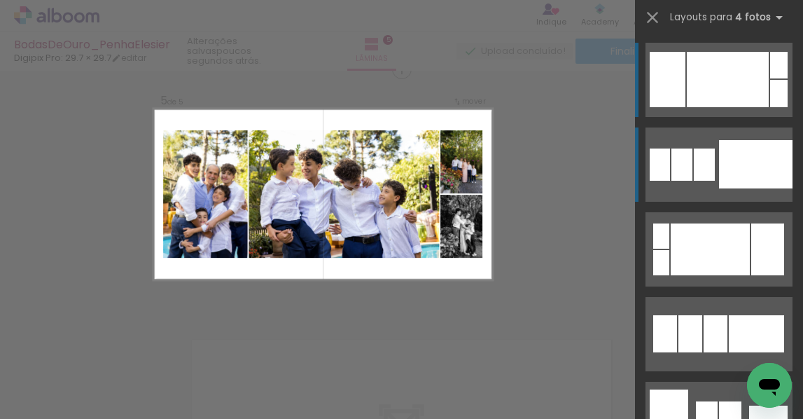
scroll to position [1017, 0]
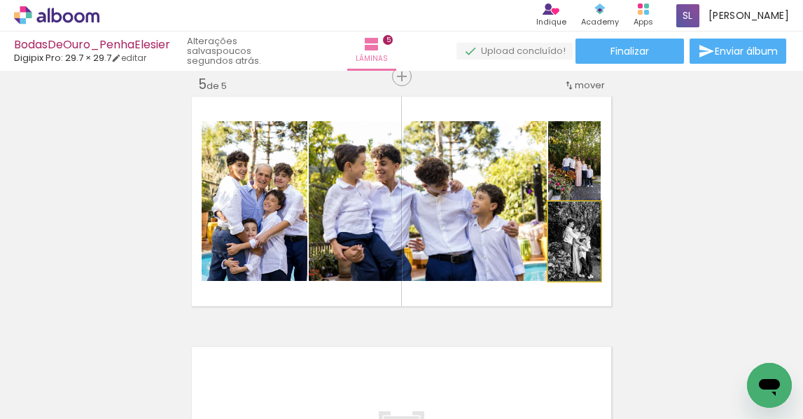
drag, startPoint x: 587, startPoint y: 257, endPoint x: 715, endPoint y: 240, distance: 129.2
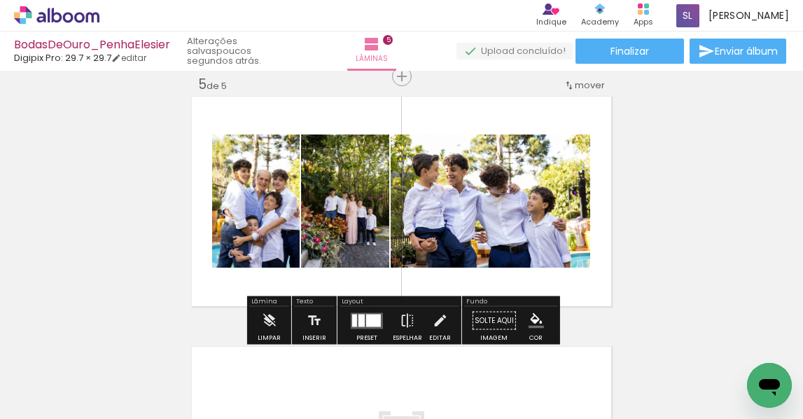
click at [373, 325] on div at bounding box center [373, 320] width 15 height 13
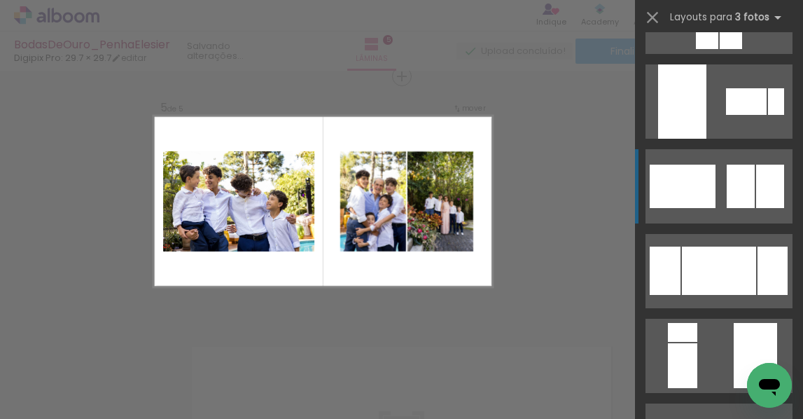
scroll to position [235, 0]
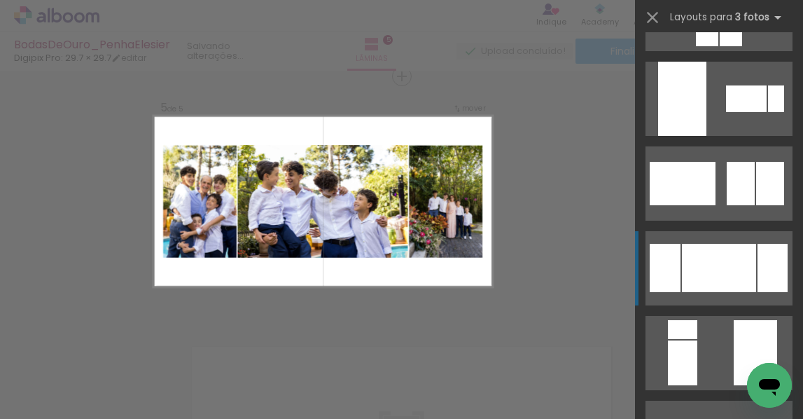
click at [712, 252] on div at bounding box center [719, 268] width 74 height 48
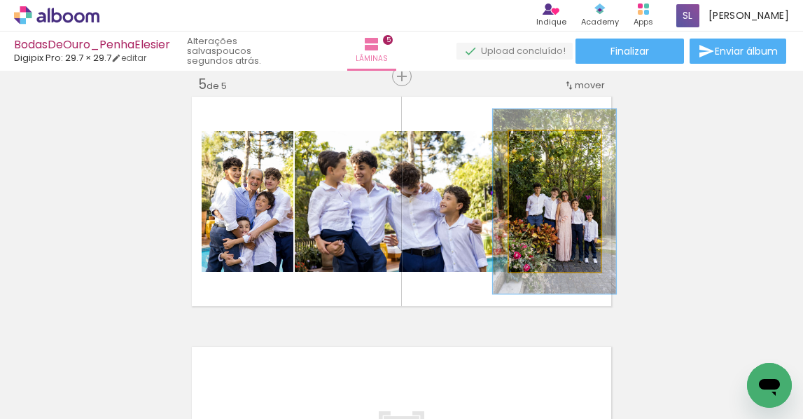
drag, startPoint x: 538, startPoint y: 144, endPoint x: 550, endPoint y: 142, distance: 12.1
click at [550, 142] on div at bounding box center [552, 145] width 13 height 13
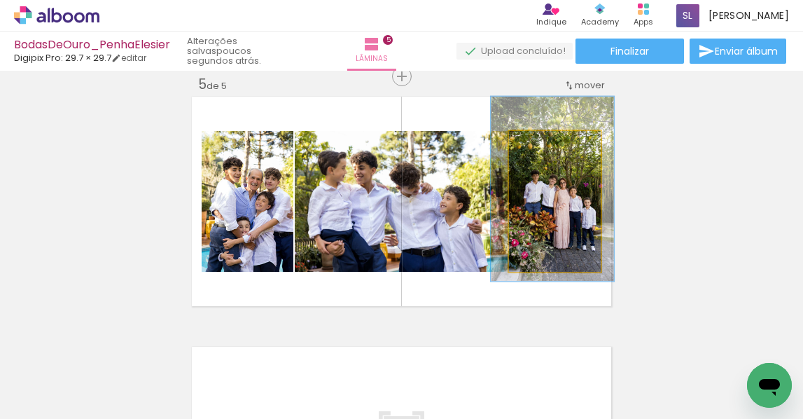
drag, startPoint x: 576, startPoint y: 230, endPoint x: 574, endPoint y: 217, distance: 12.9
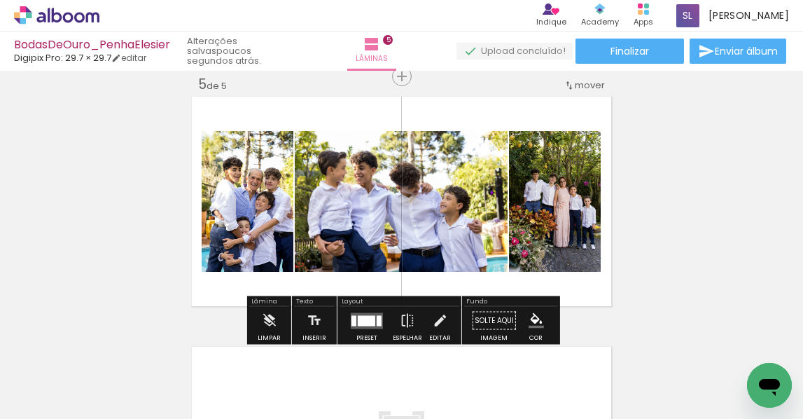
click at [590, 214] on quentale-photo at bounding box center [555, 201] width 92 height 141
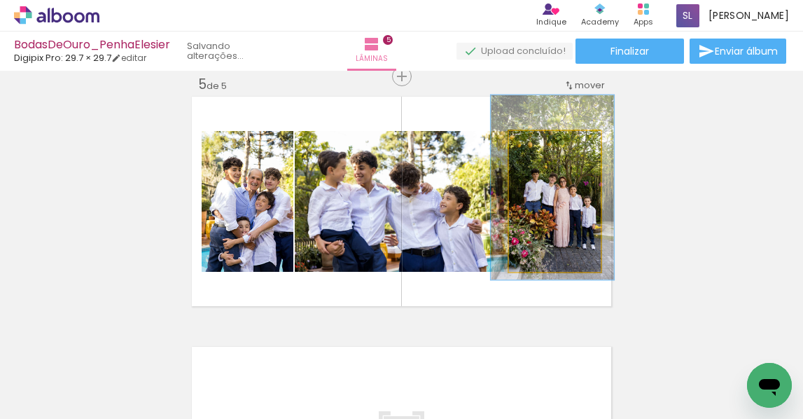
click at [590, 214] on quentale-photo at bounding box center [555, 201] width 92 height 141
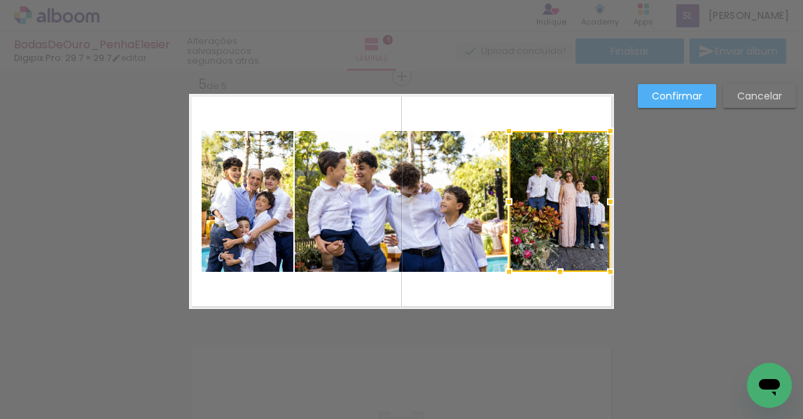
drag, startPoint x: 613, startPoint y: 199, endPoint x: 648, endPoint y: 202, distance: 34.4
click at [0, 0] on slot "Confirmar" at bounding box center [0, 0] width 0 height 0
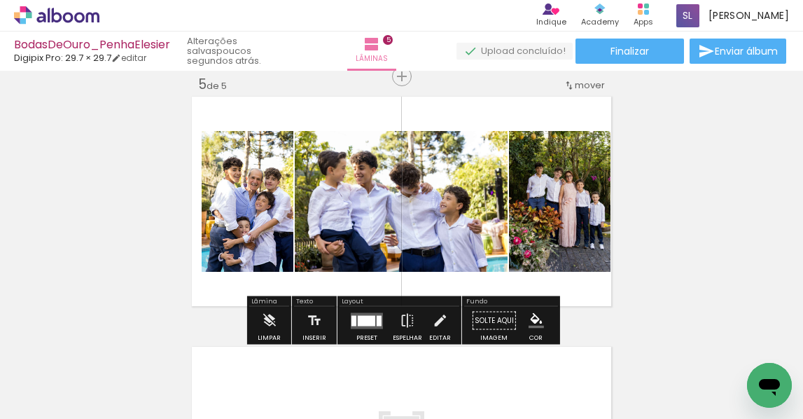
scroll to position [1014, 0]
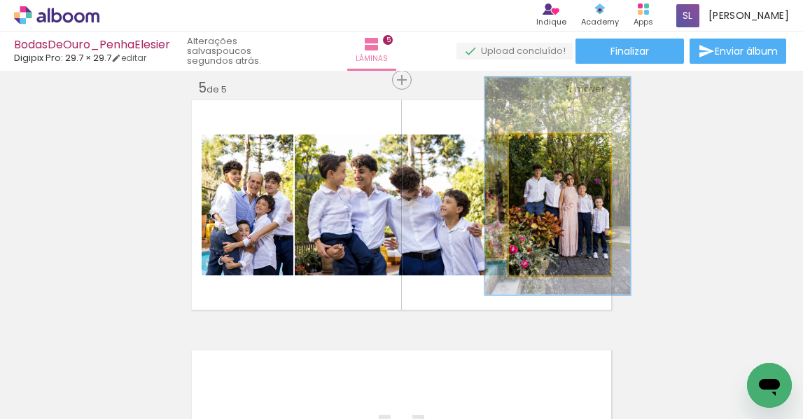
drag, startPoint x: 557, startPoint y: 145, endPoint x: 564, endPoint y: 146, distance: 7.1
type paper-slider "143"
click at [563, 146] on div at bounding box center [563, 149] width 13 height 13
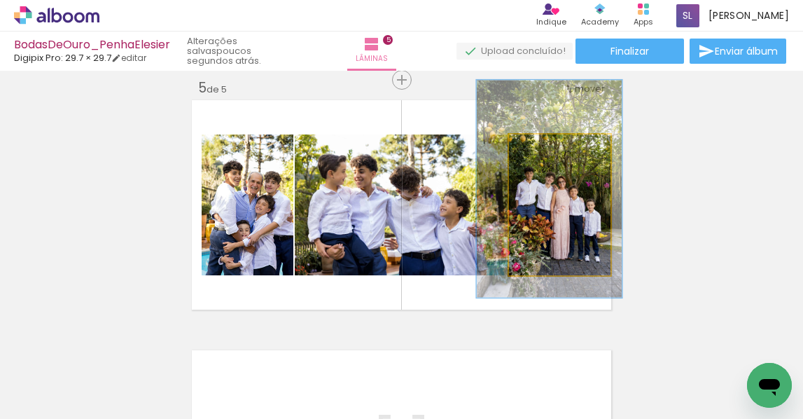
drag, startPoint x: 579, startPoint y: 225, endPoint x: 571, endPoint y: 228, distance: 8.9
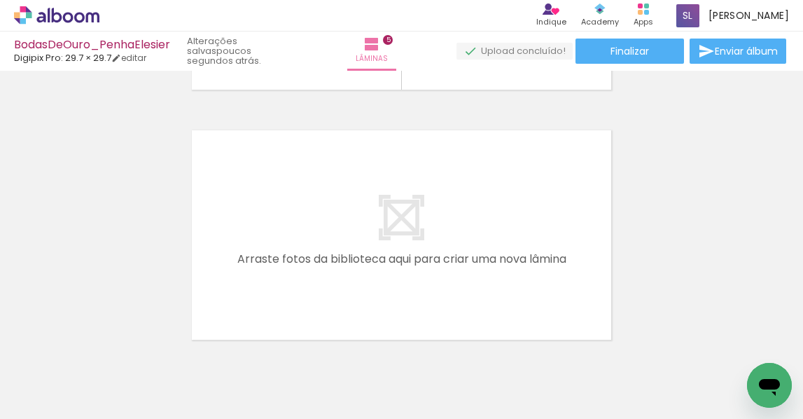
scroll to position [1262, 0]
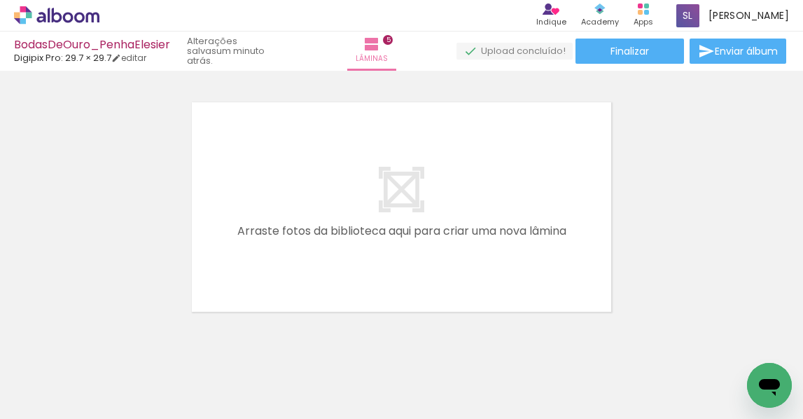
click at [193, 342] on iron-icon at bounding box center [188, 343] width 15 height 15
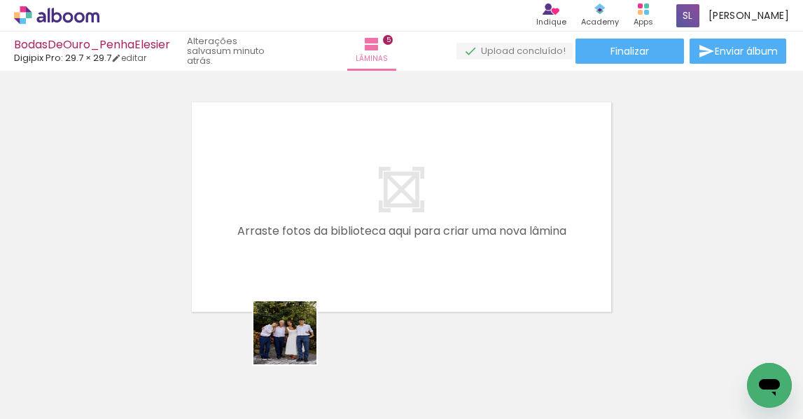
drag, startPoint x: 296, startPoint y: 343, endPoint x: 280, endPoint y: 257, distance: 87.5
click at [274, 249] on quentale-workspace at bounding box center [401, 209] width 803 height 419
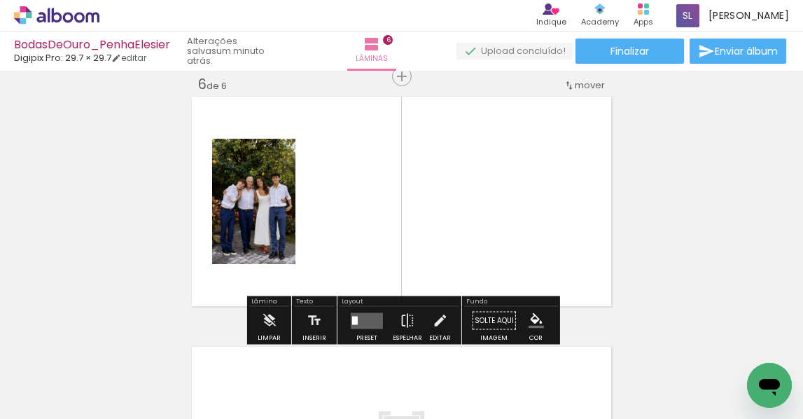
scroll to position [1267, 0]
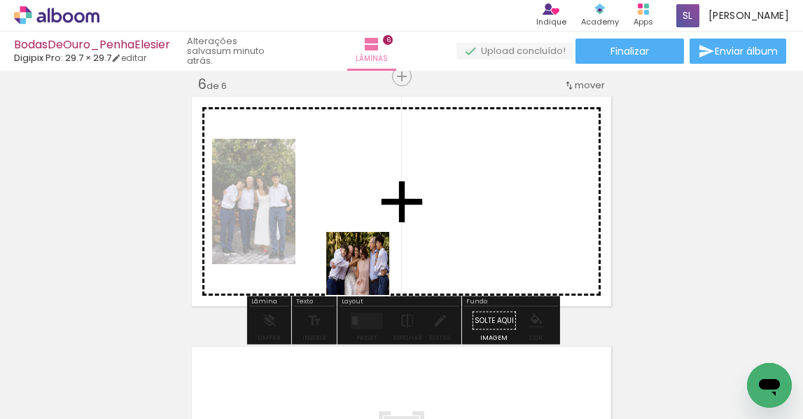
drag, startPoint x: 373, startPoint y: 379, endPoint x: 379, endPoint y: 204, distance: 174.5
click at [379, 204] on quentale-workspace at bounding box center [401, 209] width 803 height 419
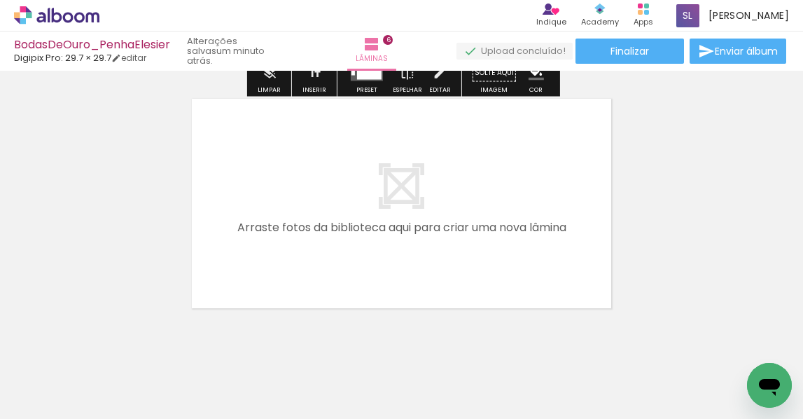
scroll to position [1544, 0]
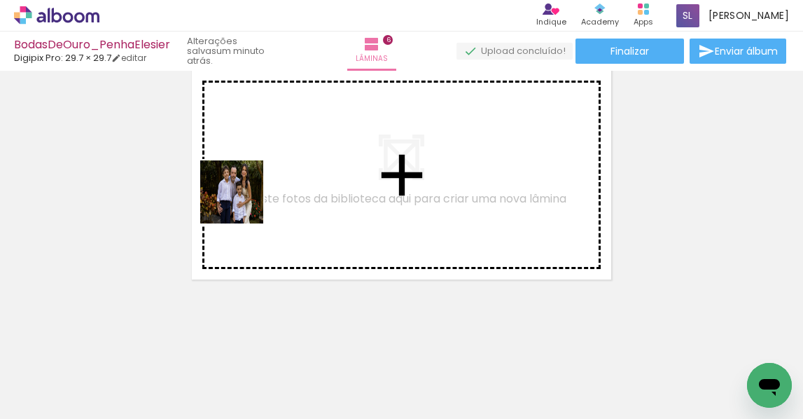
drag, startPoint x: 216, startPoint y: 373, endPoint x: 246, endPoint y: 206, distance: 169.9
click at [249, 182] on quentale-workspace at bounding box center [401, 209] width 803 height 419
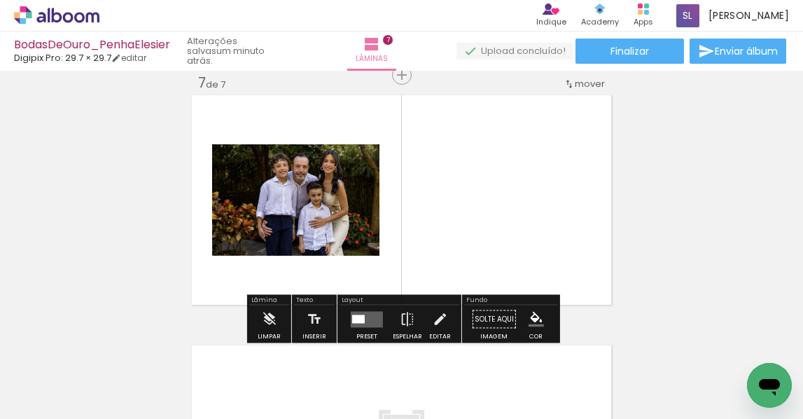
scroll to position [1517, 0]
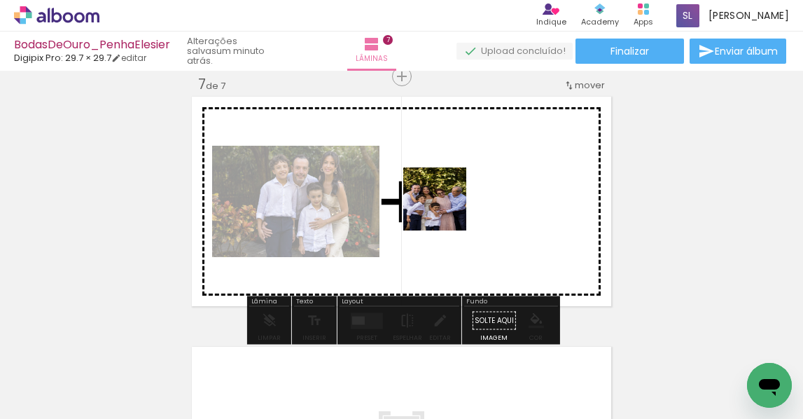
drag, startPoint x: 251, startPoint y: 341, endPoint x: 457, endPoint y: 203, distance: 247.8
click at [461, 201] on quentale-workspace at bounding box center [401, 209] width 803 height 419
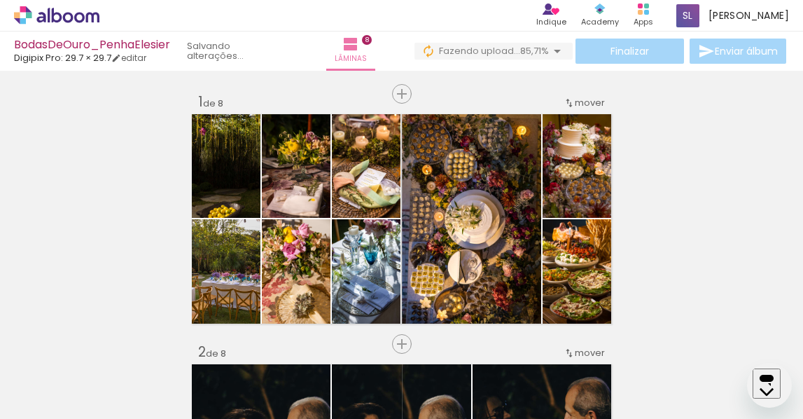
scroll to position [1767, 0]
